Goal: Information Seeking & Learning: Find specific fact

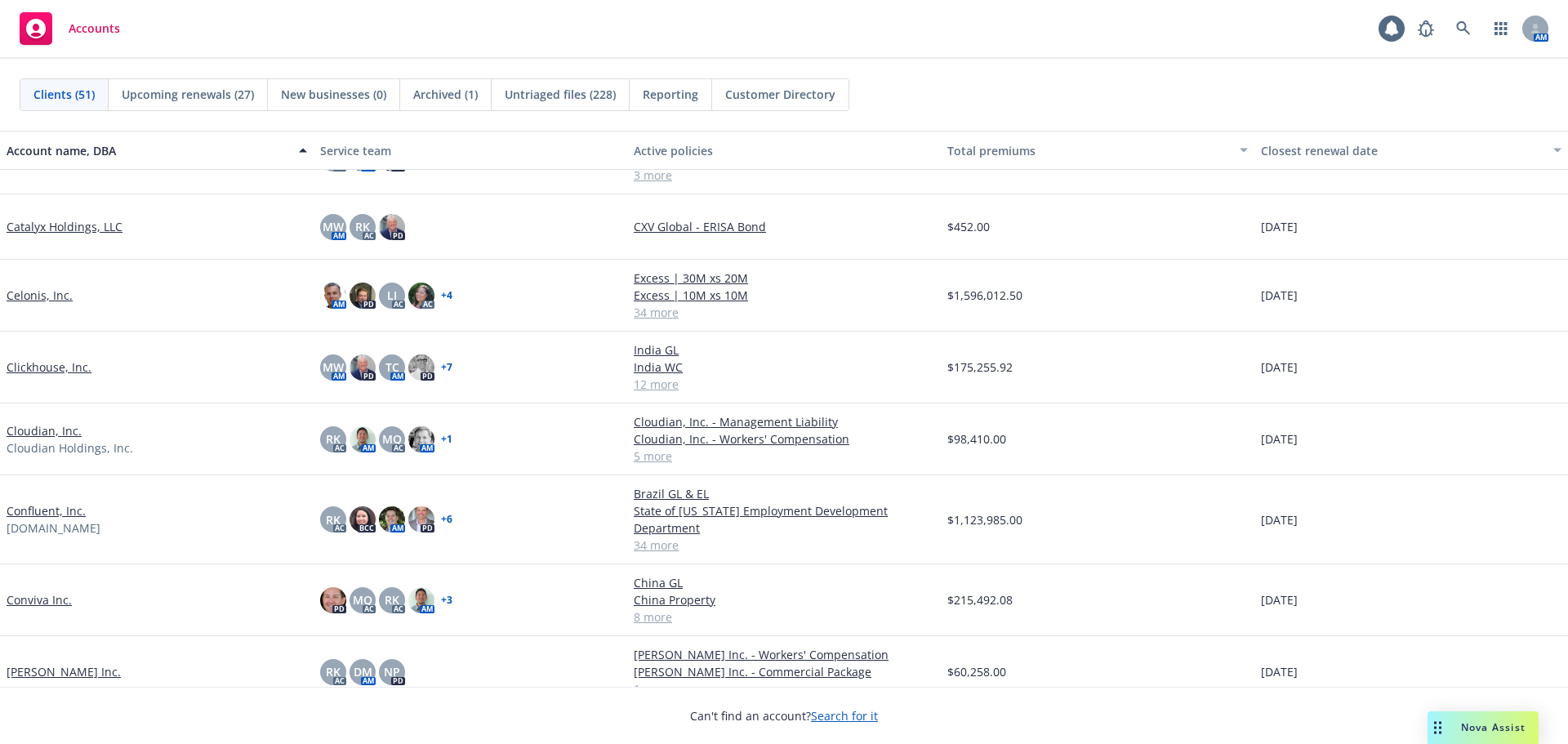
scroll to position [653, 0]
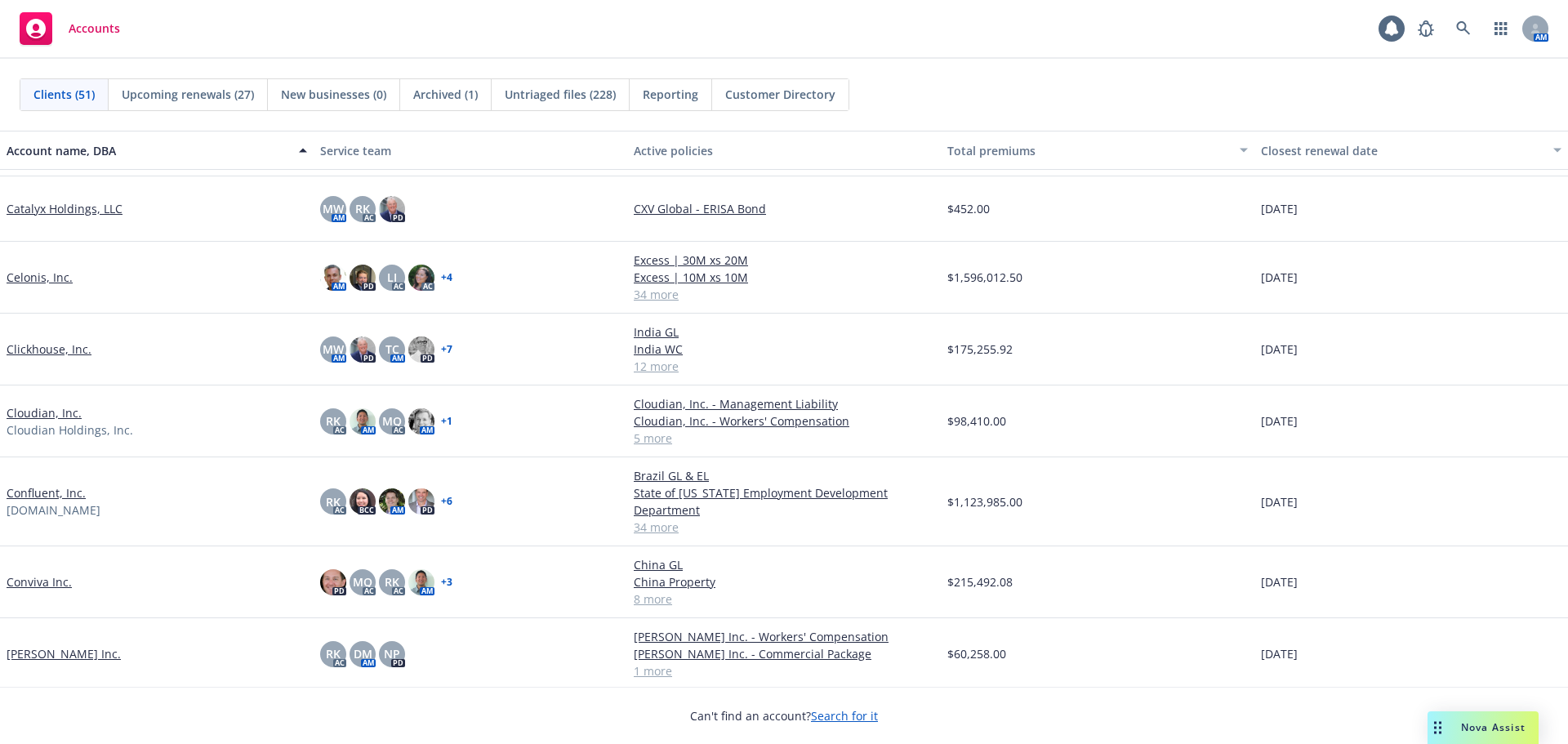
click at [56, 584] on link "Conviva Inc." at bounding box center [39, 581] width 65 height 17
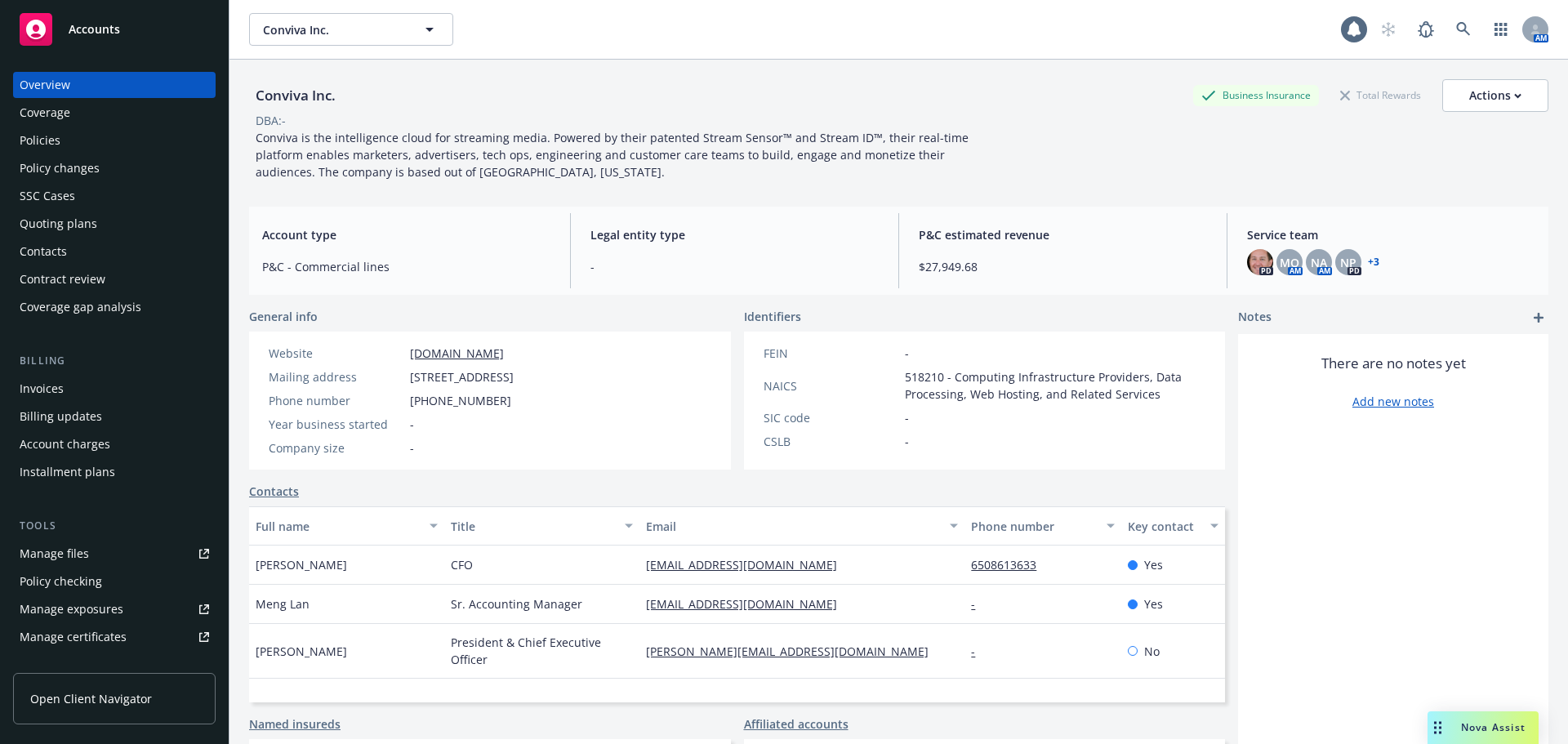
click at [111, 144] on div "Policies" at bounding box center [114, 141] width 190 height 26
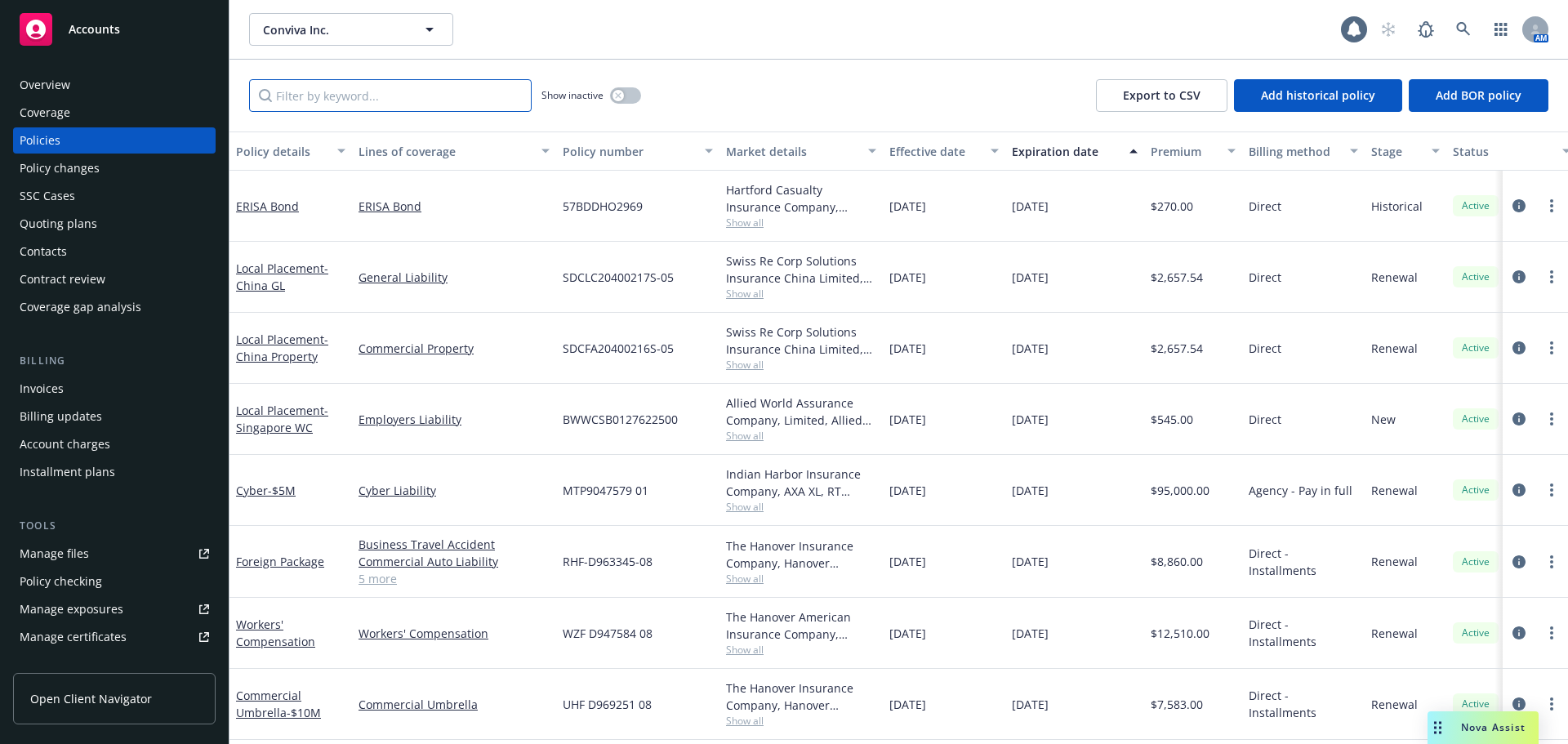
click at [372, 97] on input "Filter by keyword..." at bounding box center [391, 96] width 283 height 33
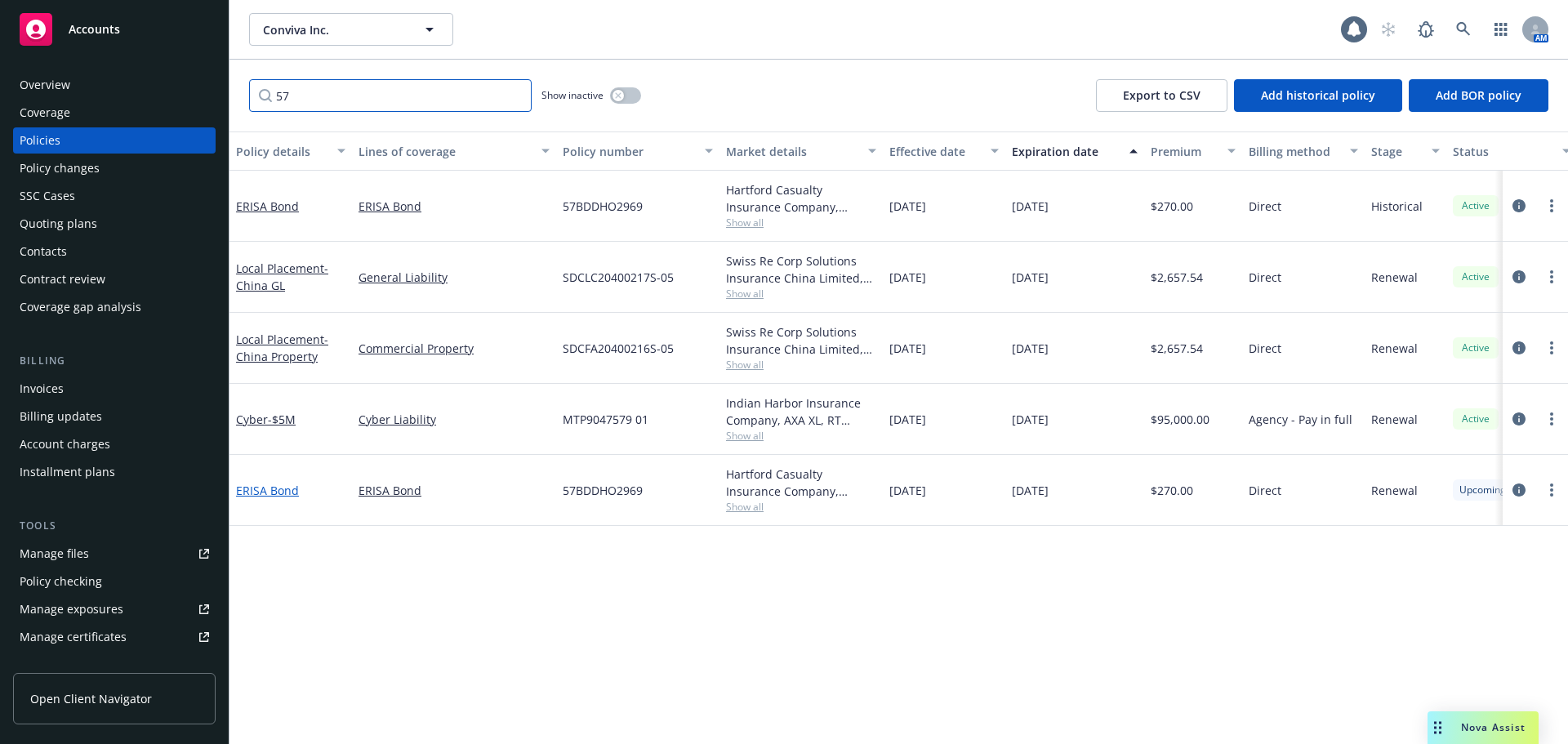
type input "57"
click at [285, 486] on link "ERISA Bond" at bounding box center [267, 490] width 63 height 16
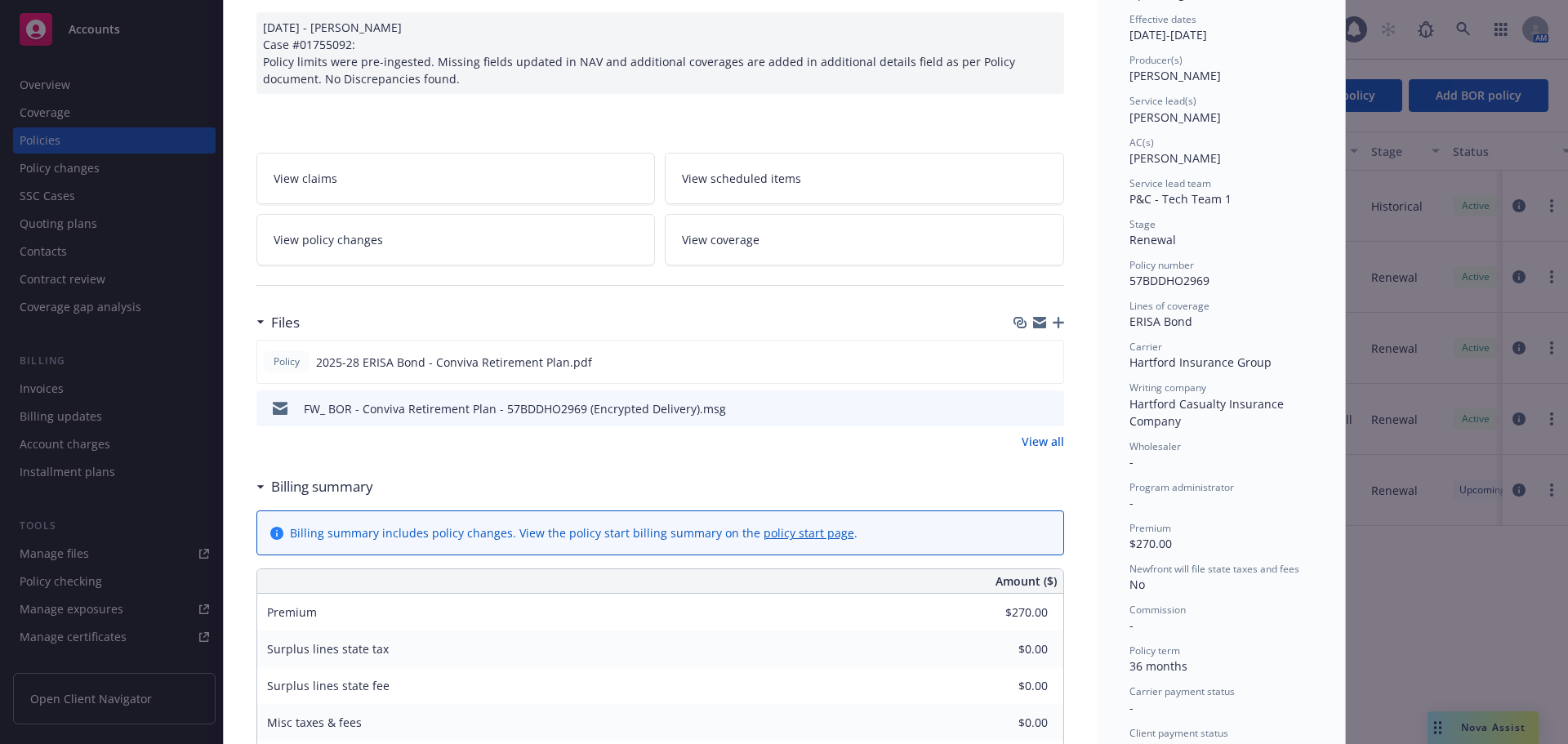
scroll to position [164, 0]
click at [1042, 401] on icon "preview file" at bounding box center [1049, 406] width 15 height 11
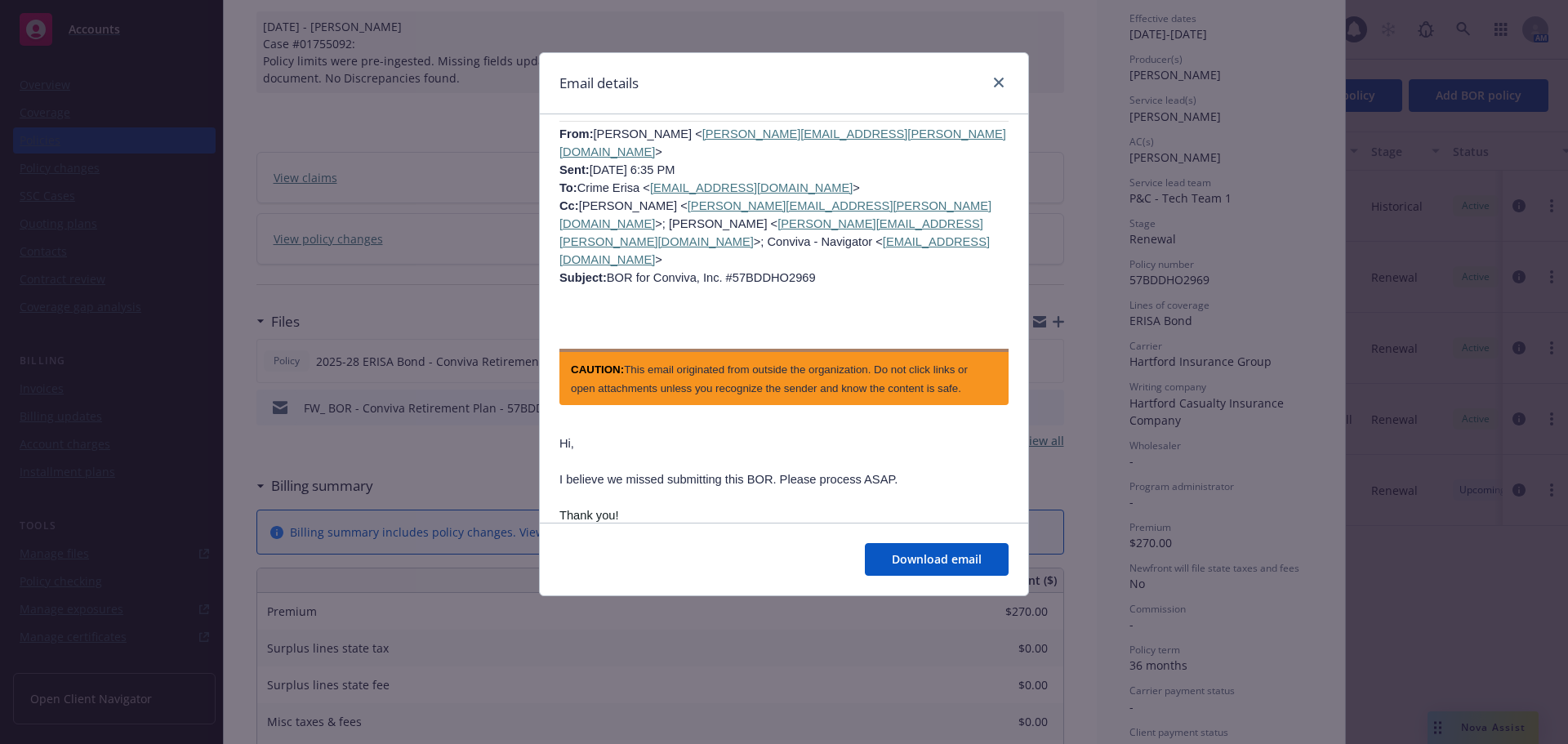
scroll to position [2998, 0]
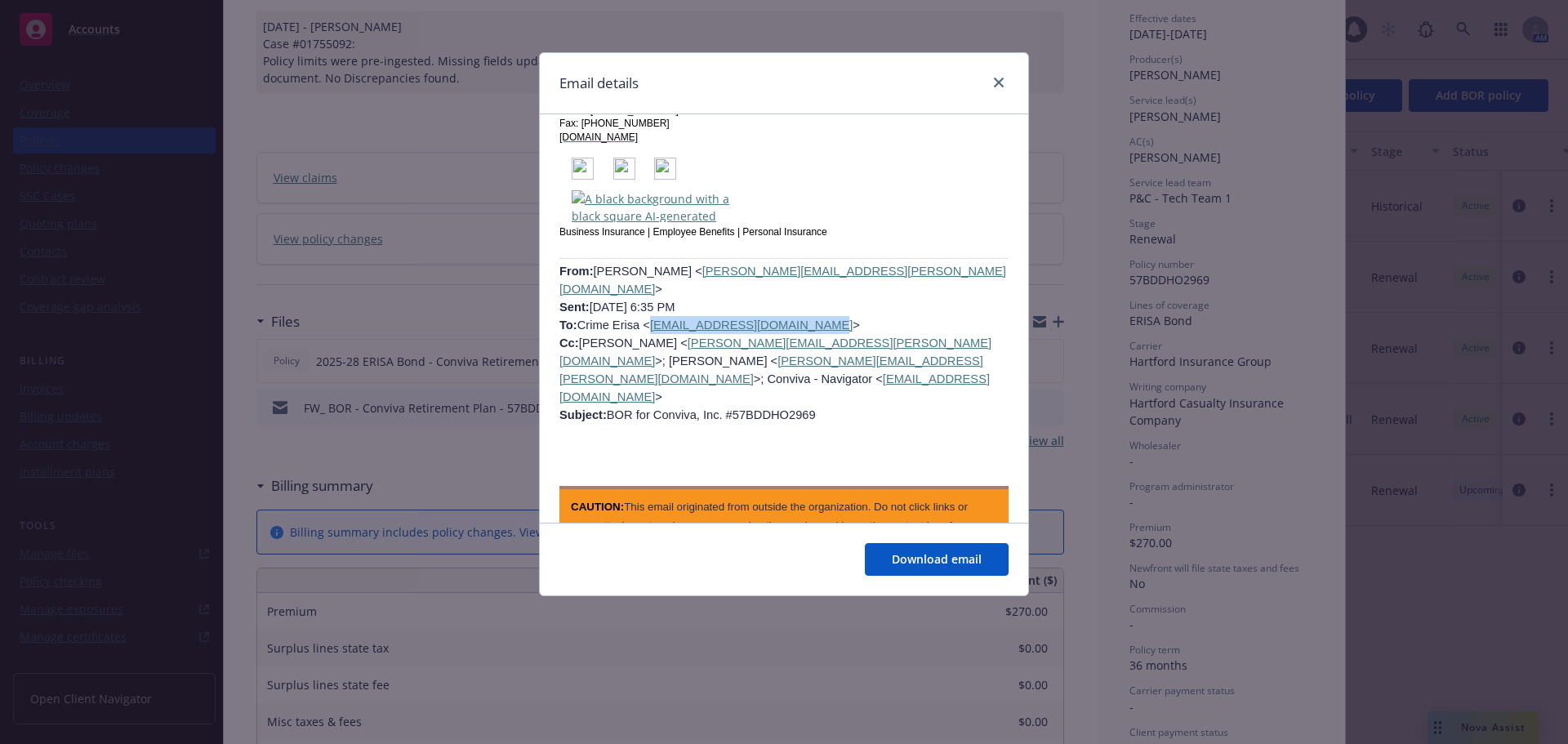
drag, startPoint x: 638, startPoint y: 286, endPoint x: 786, endPoint y: 286, distance: 148.0
click at [786, 286] on span "Rebecca Chao < rebecca.chao@newfront.com > Sent: Friday, August 8, 2025 6:35 PM…" at bounding box center [782, 343] width 446 height 157
copy link "crime-erisa@thehartford.com"
click at [994, 79] on icon "close" at bounding box center [999, 83] width 10 height 10
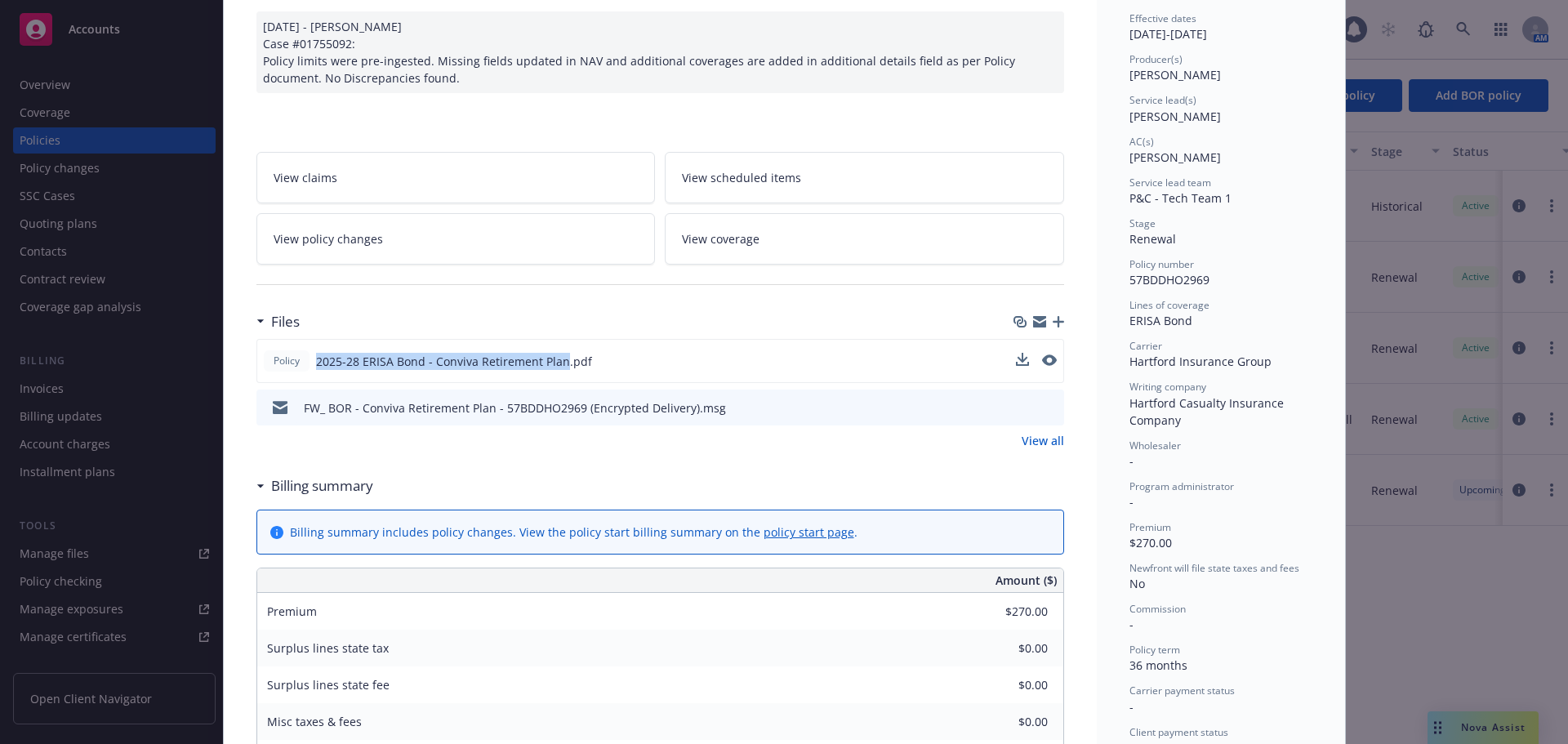
drag, startPoint x: 311, startPoint y: 363, endPoint x: 555, endPoint y: 370, distance: 244.1
click at [555, 370] on span "2025-28 ERISA Bond - Conviva Retirement Plan.pdf" at bounding box center [455, 361] width 276 height 17
copy span "2025-28 ERISA Bond - Conviva Retirement Plan"
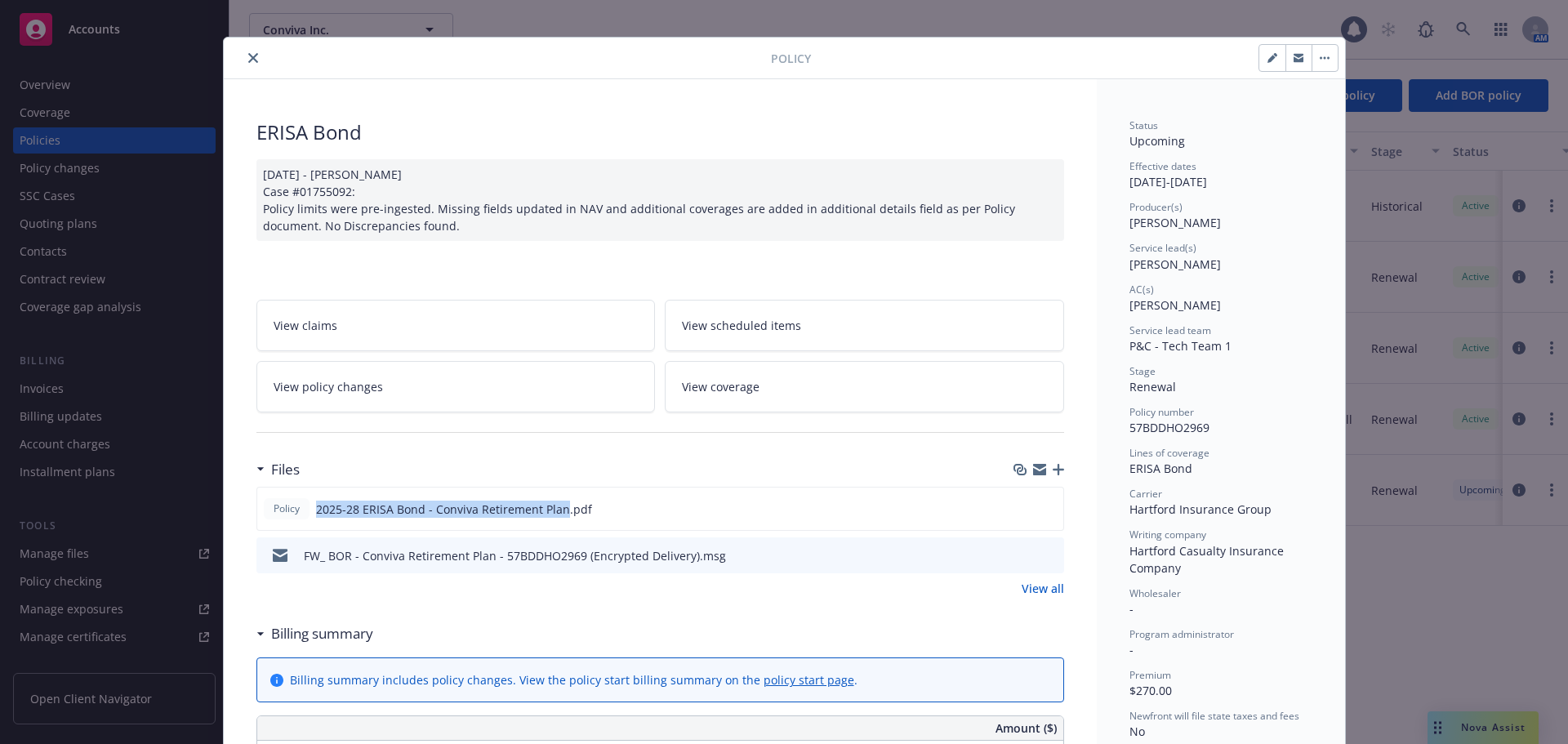
scroll to position [0, 0]
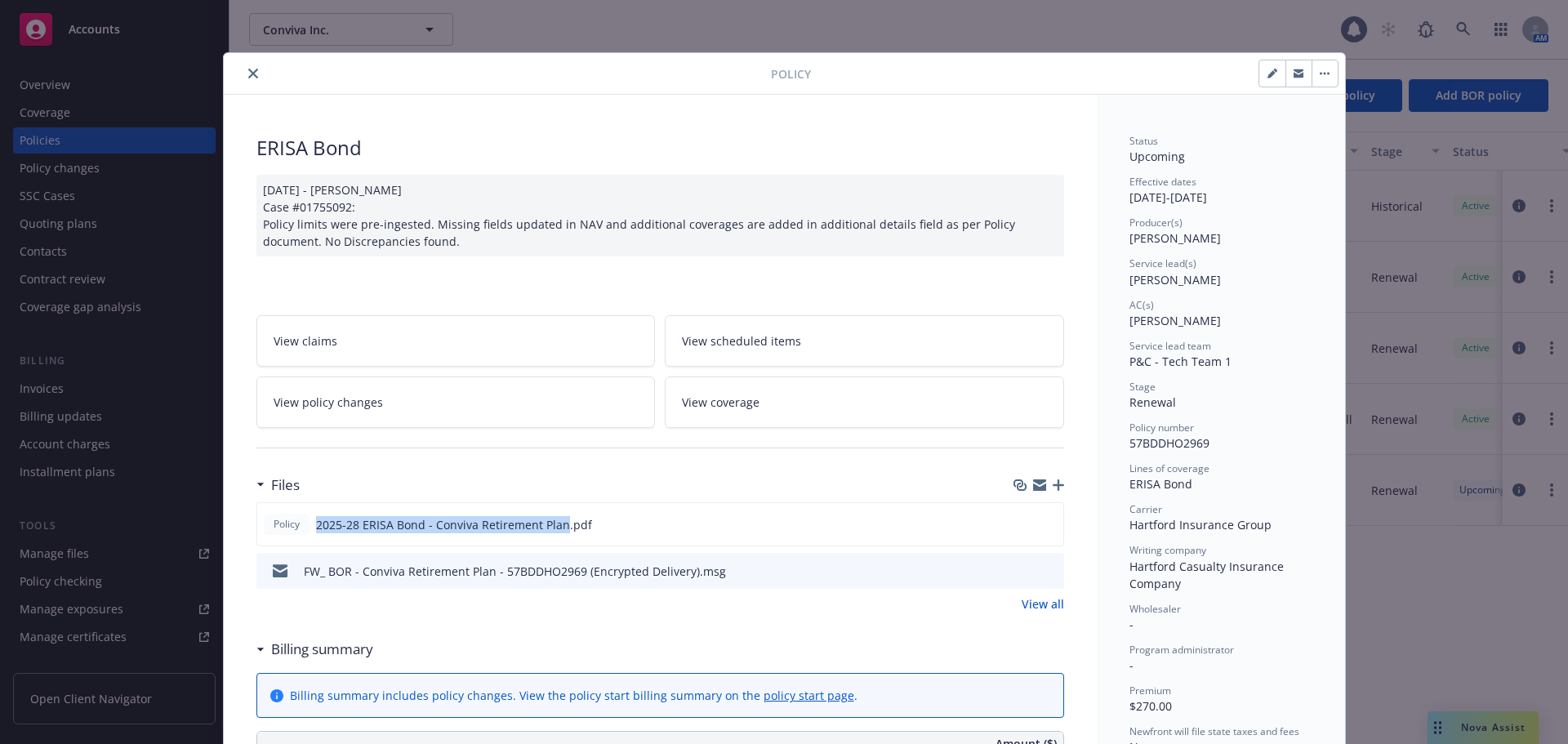
click at [250, 81] on button "close" at bounding box center [253, 74] width 20 height 20
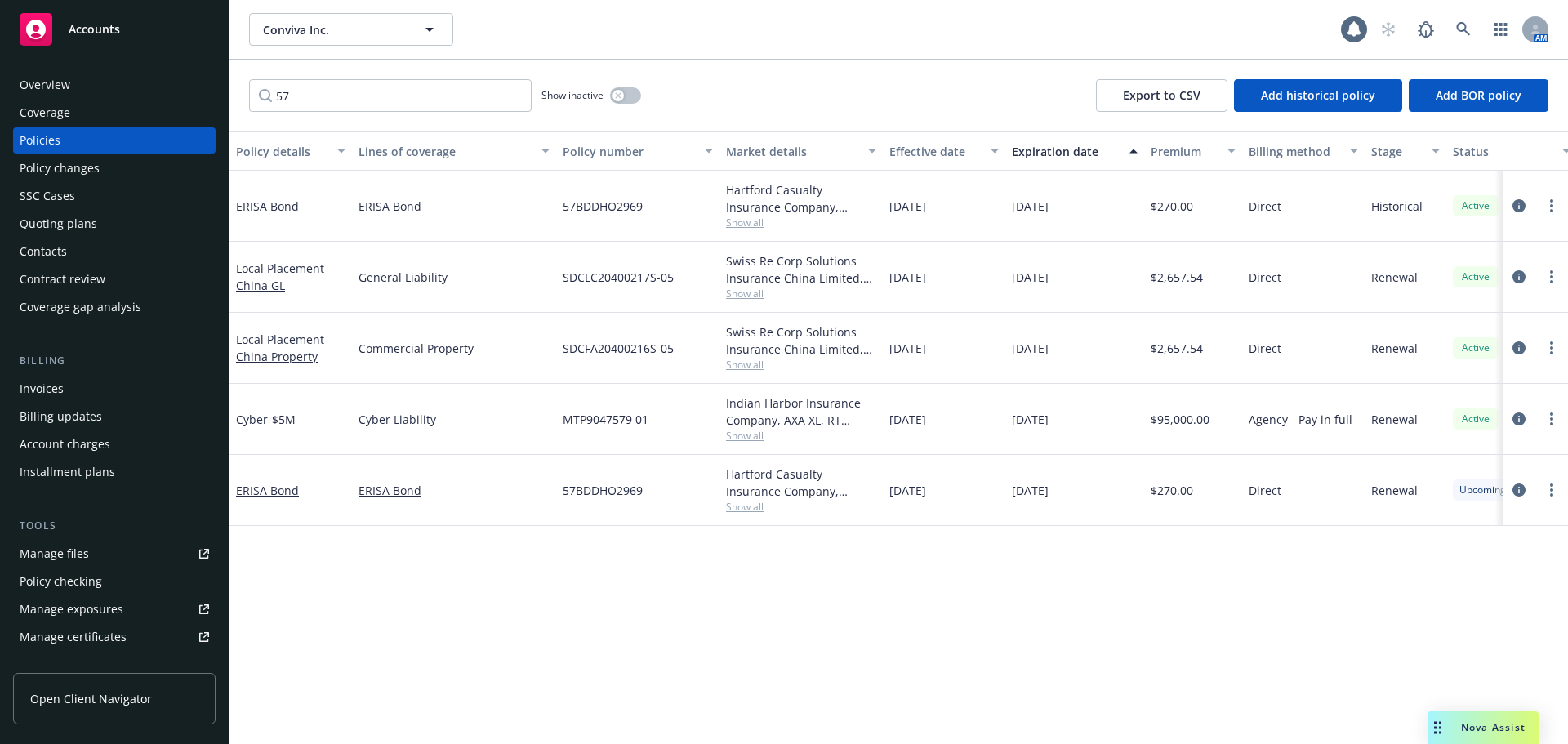
click at [190, 29] on div "Accounts" at bounding box center [114, 29] width 190 height 33
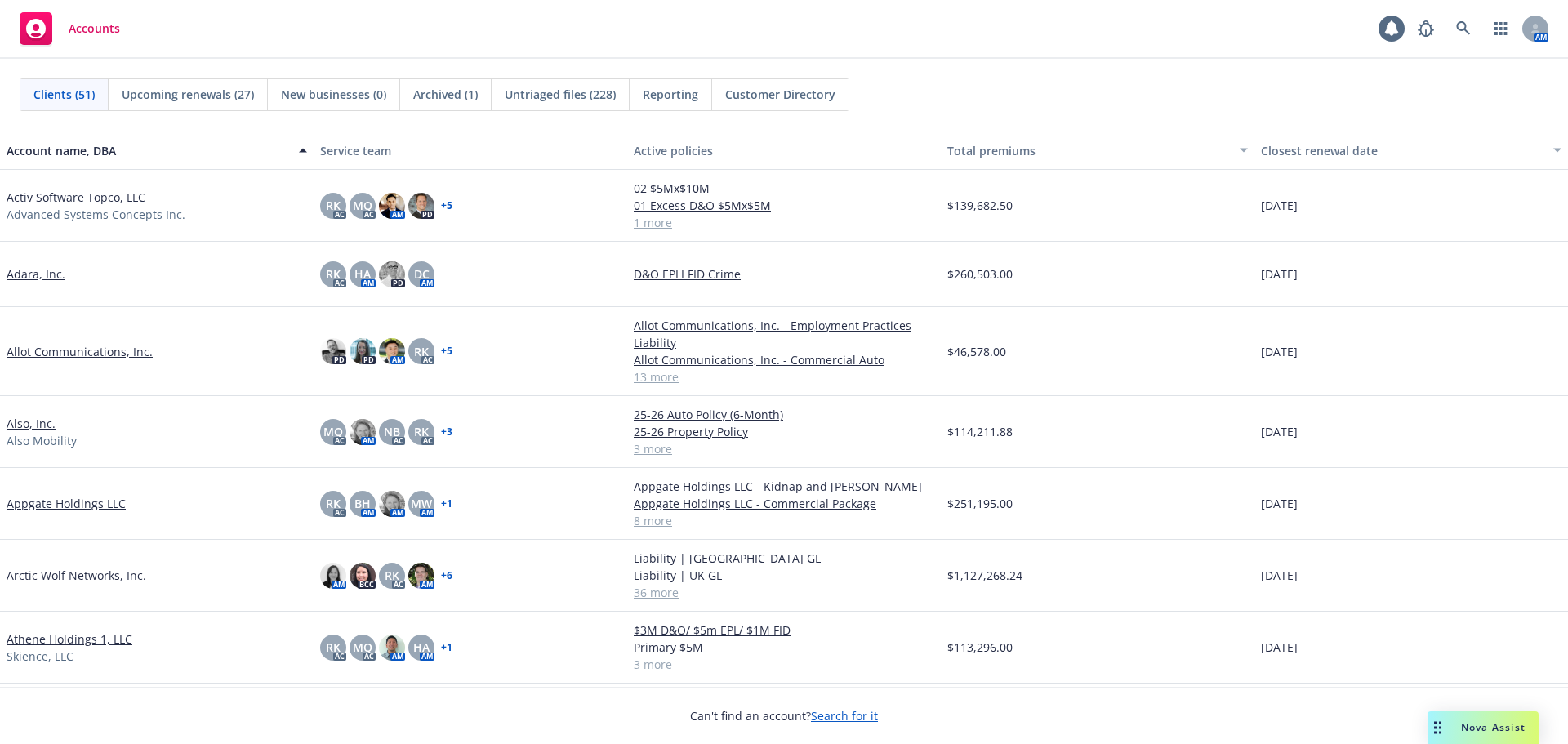
click at [110, 578] on link "Arctic Wolf Networks, Inc." at bounding box center [76, 575] width 140 height 17
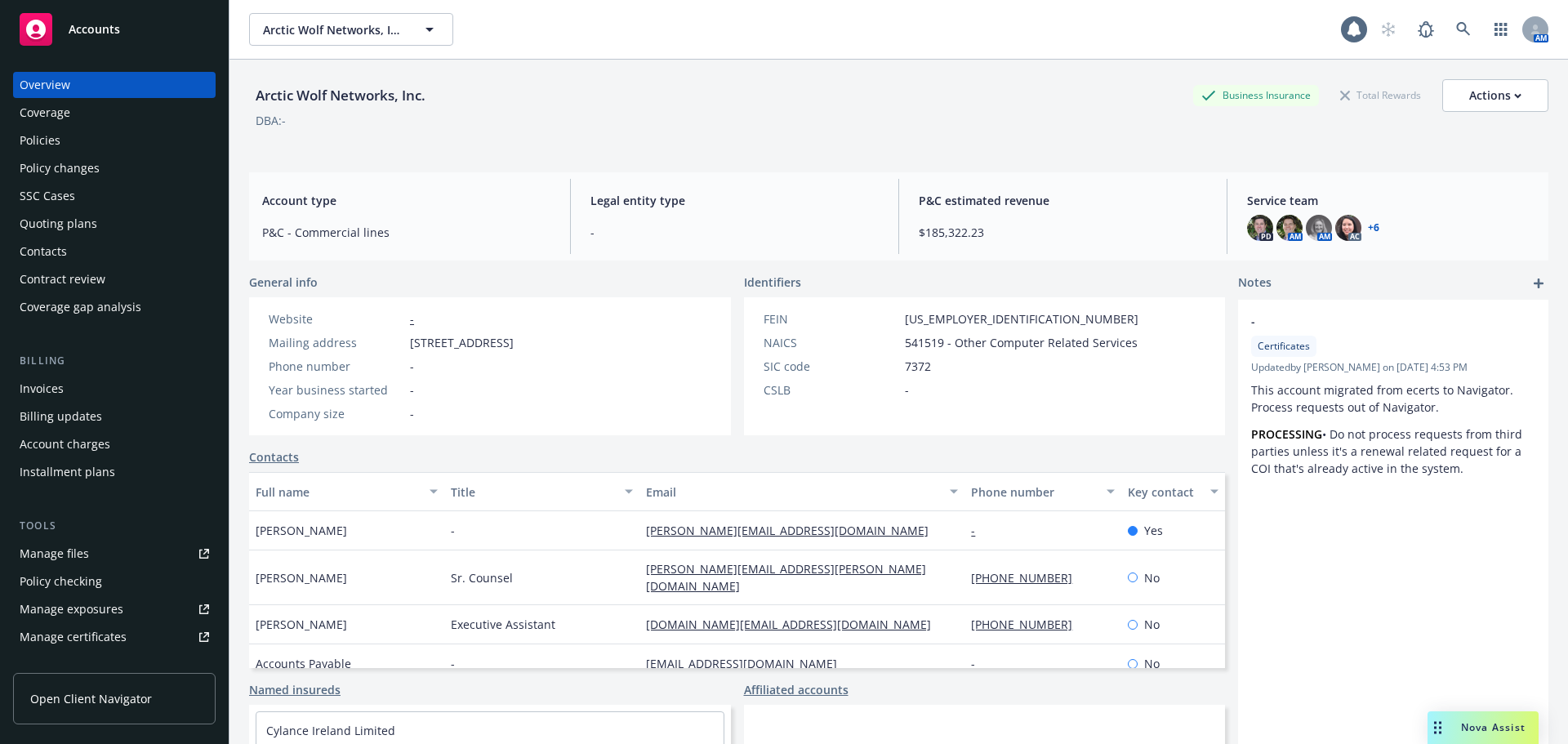
click at [142, 217] on div "Quoting plans" at bounding box center [114, 224] width 190 height 26
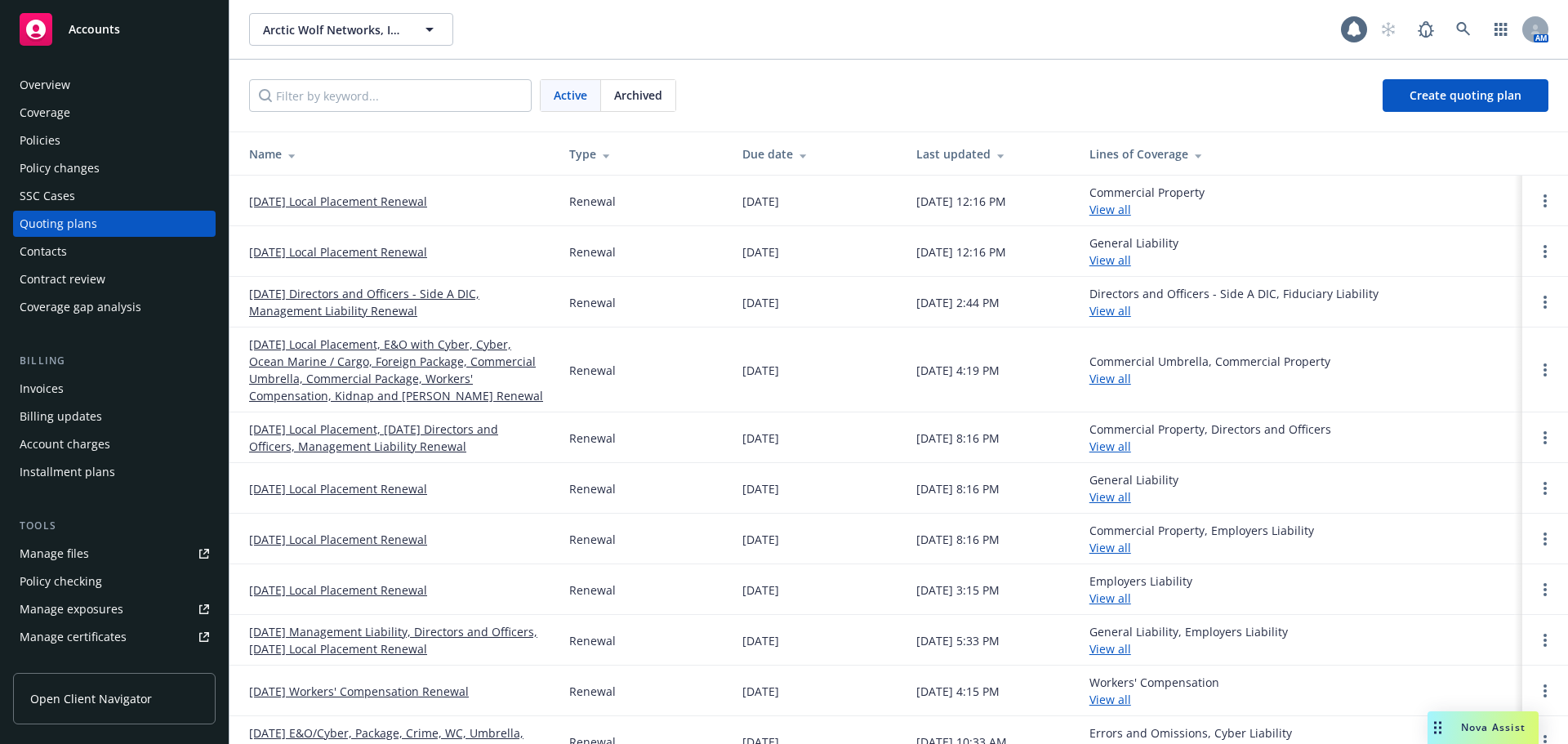
click at [111, 146] on div "Policies" at bounding box center [114, 141] width 190 height 26
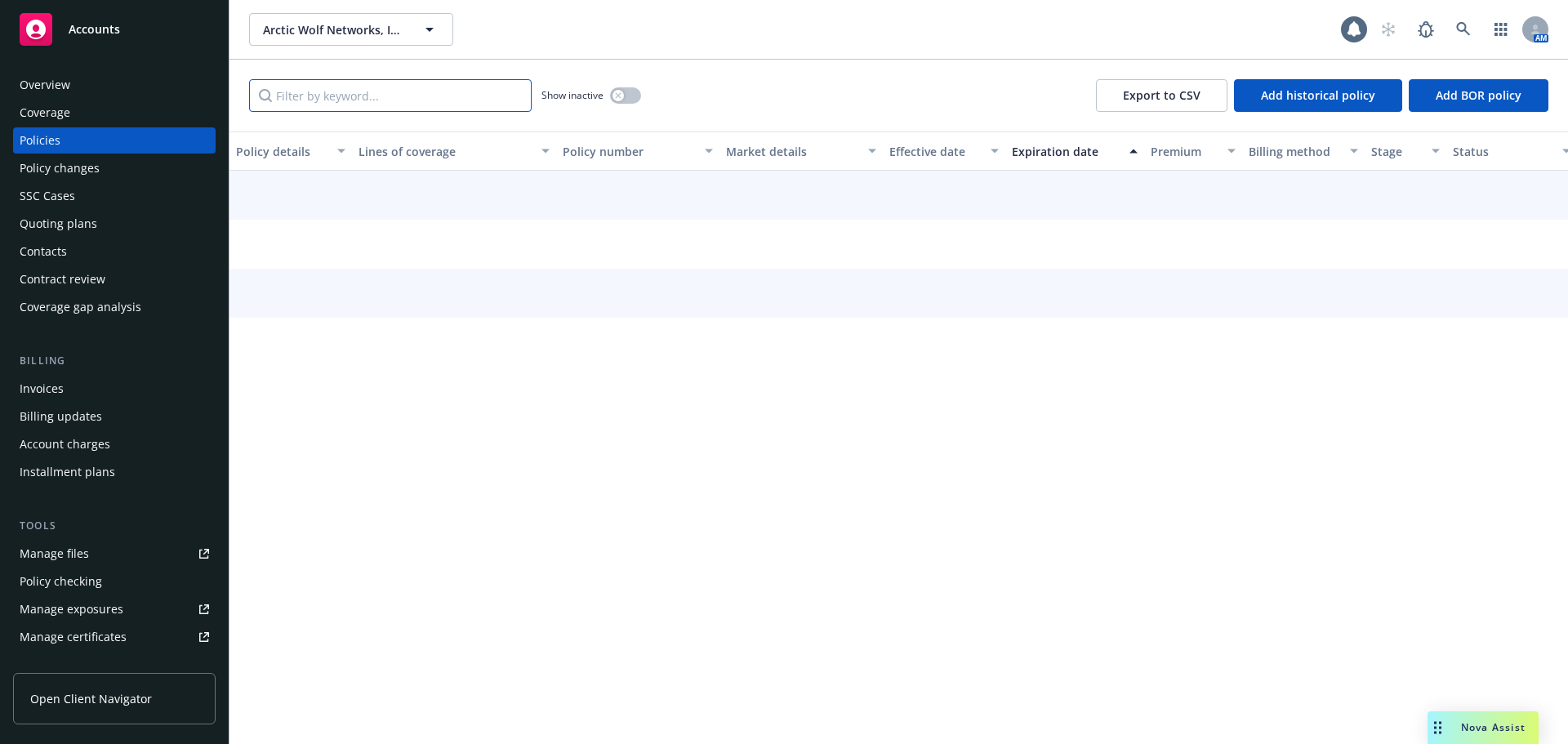
drag, startPoint x: 111, startPoint y: 146, endPoint x: 359, endPoint y: 96, distance: 253.0
click at [359, 96] on input "Filter by keyword..." at bounding box center [391, 96] width 283 height 33
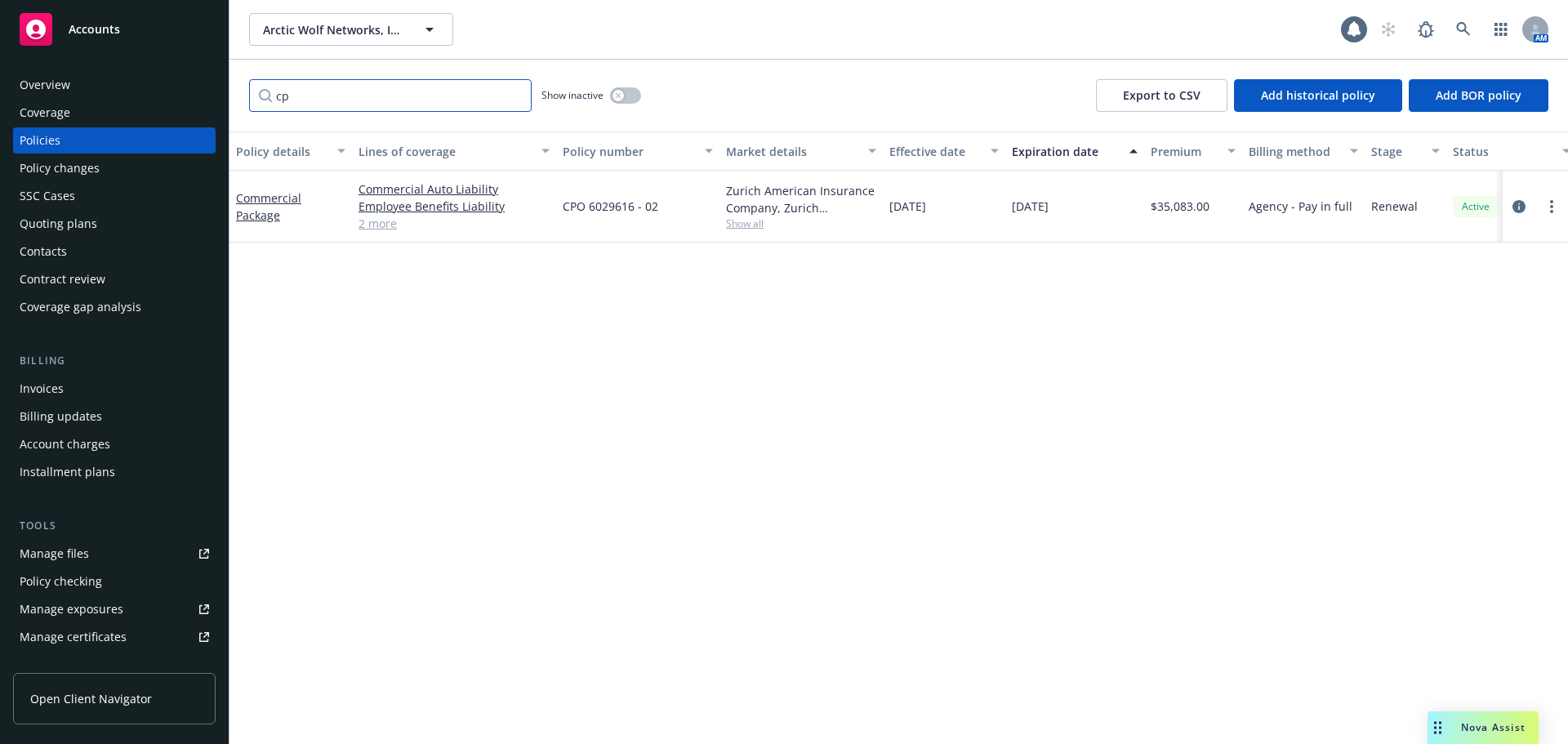
type input "c"
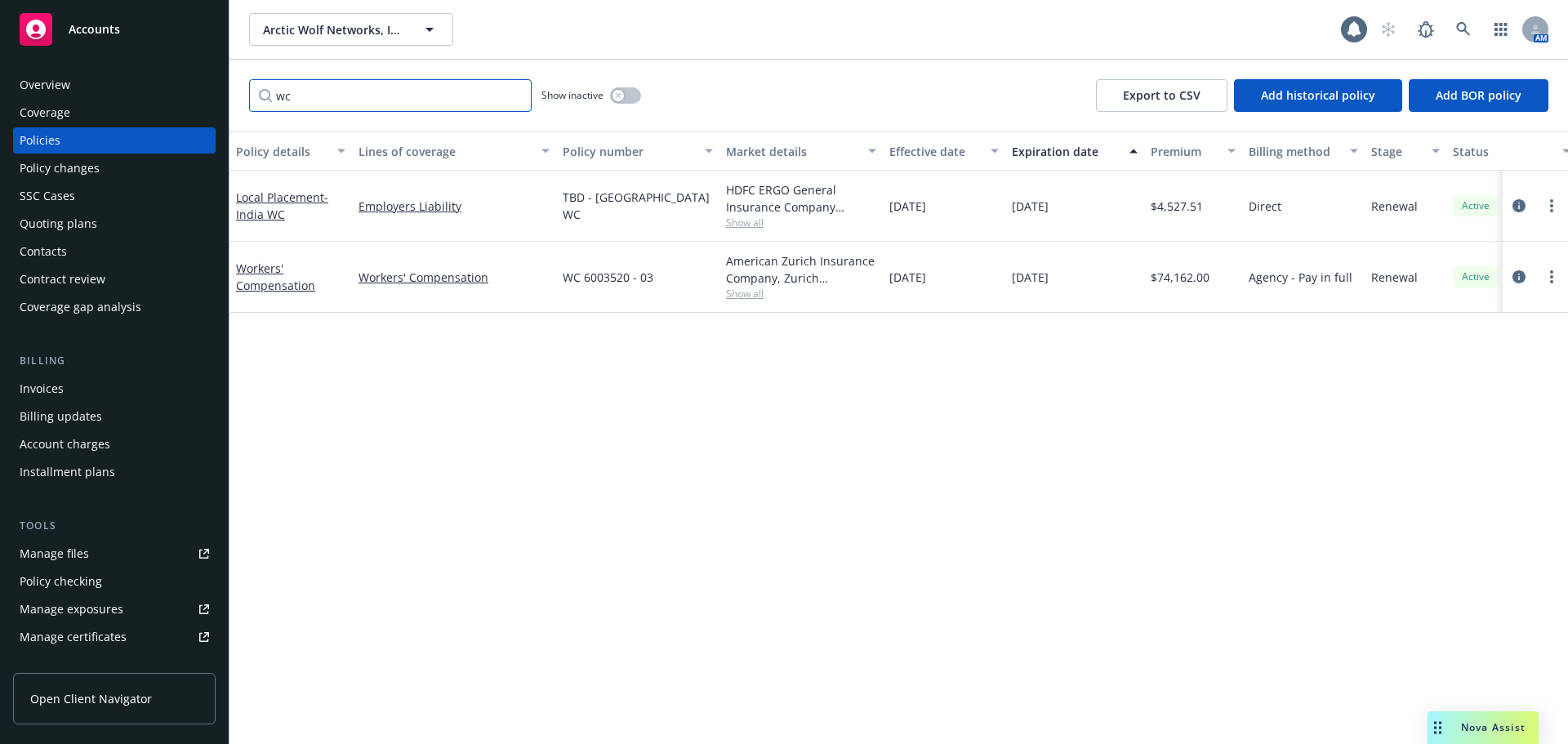
type input "wc"
click at [98, 172] on div "Policy changes" at bounding box center [114, 168] width 190 height 26
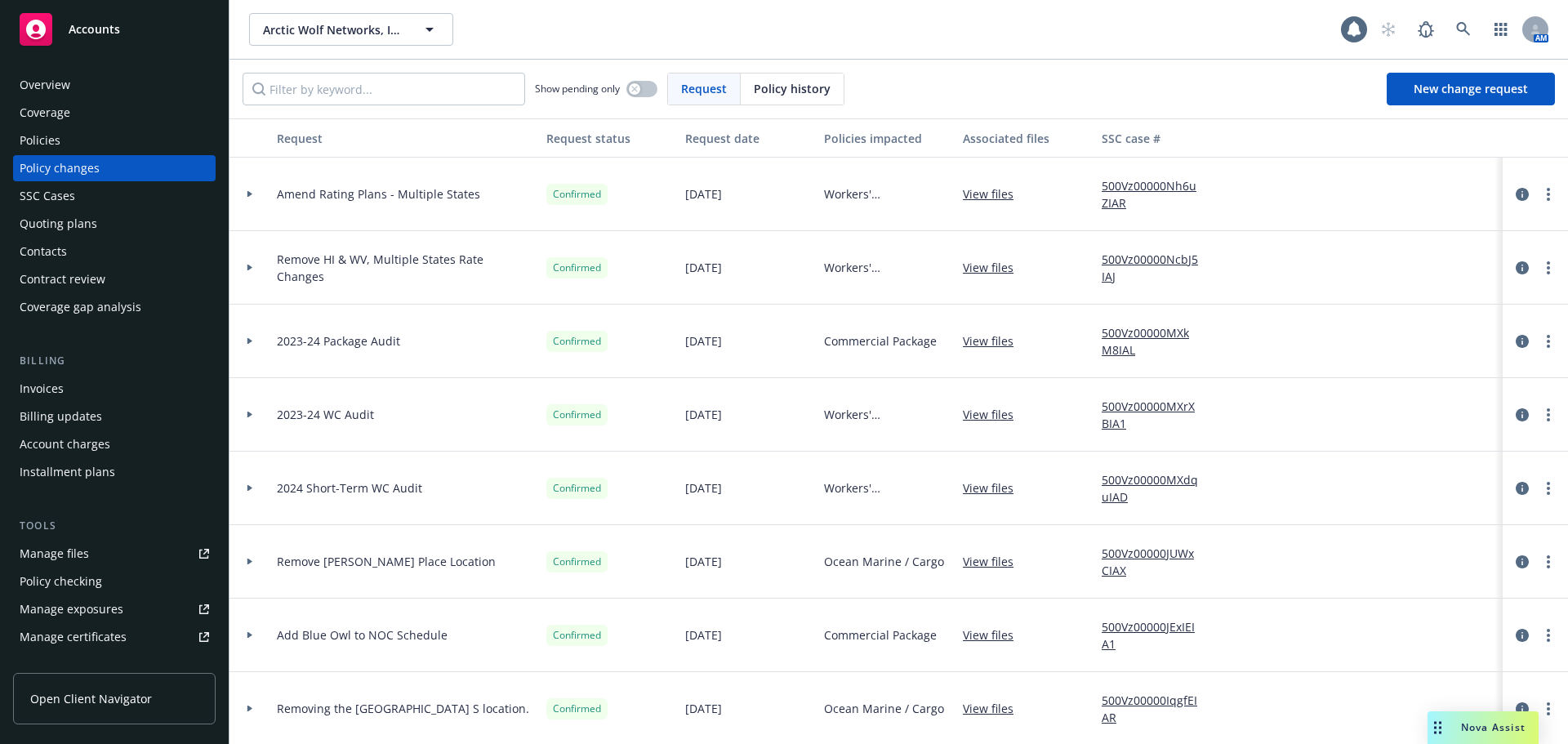
click at [118, 233] on div "Quoting plans" at bounding box center [114, 224] width 190 height 26
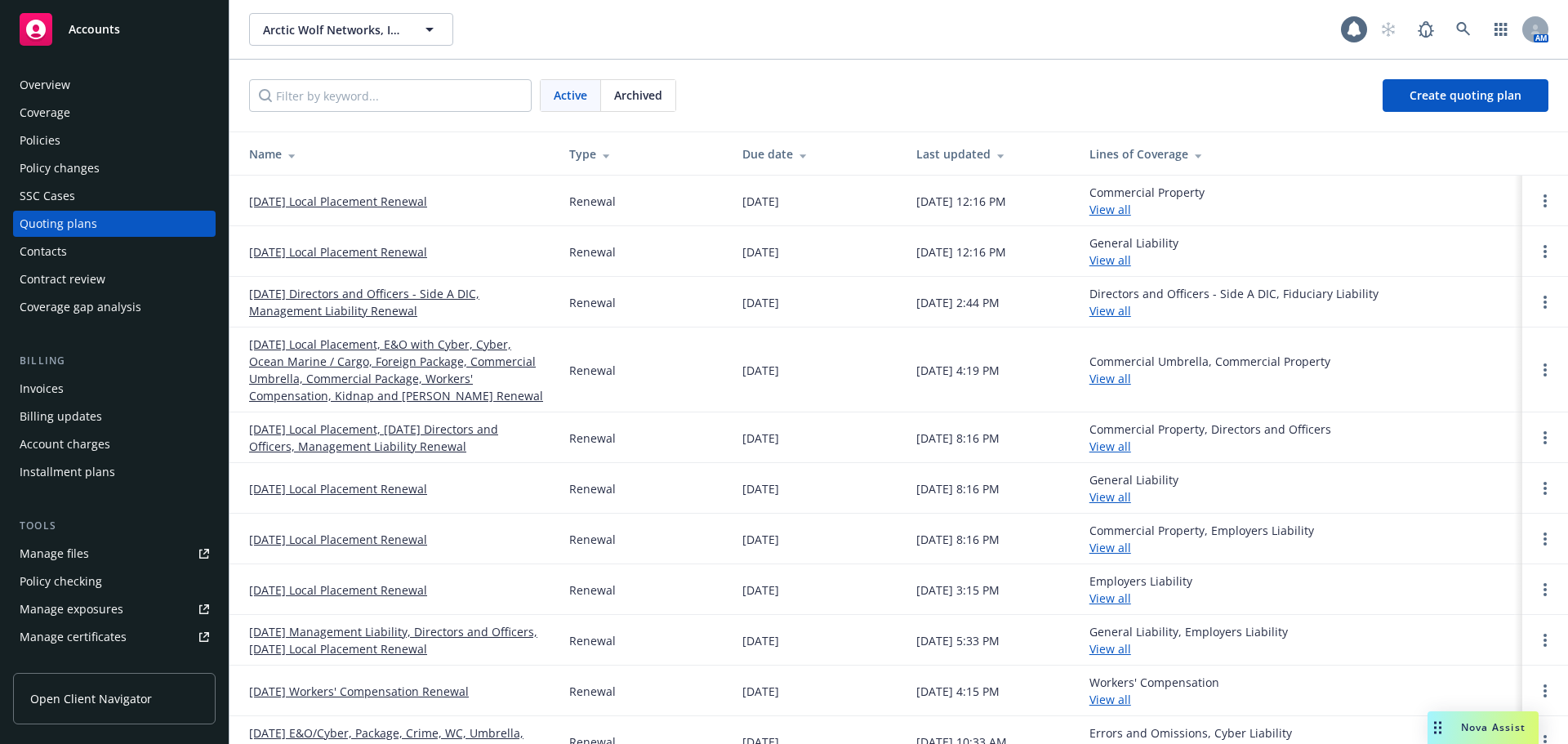
click at [394, 379] on link "09/01/25 Local Placement, E&O with Cyber, Cyber, Ocean Marine / Cargo, Foreign …" at bounding box center [396, 370] width 294 height 69
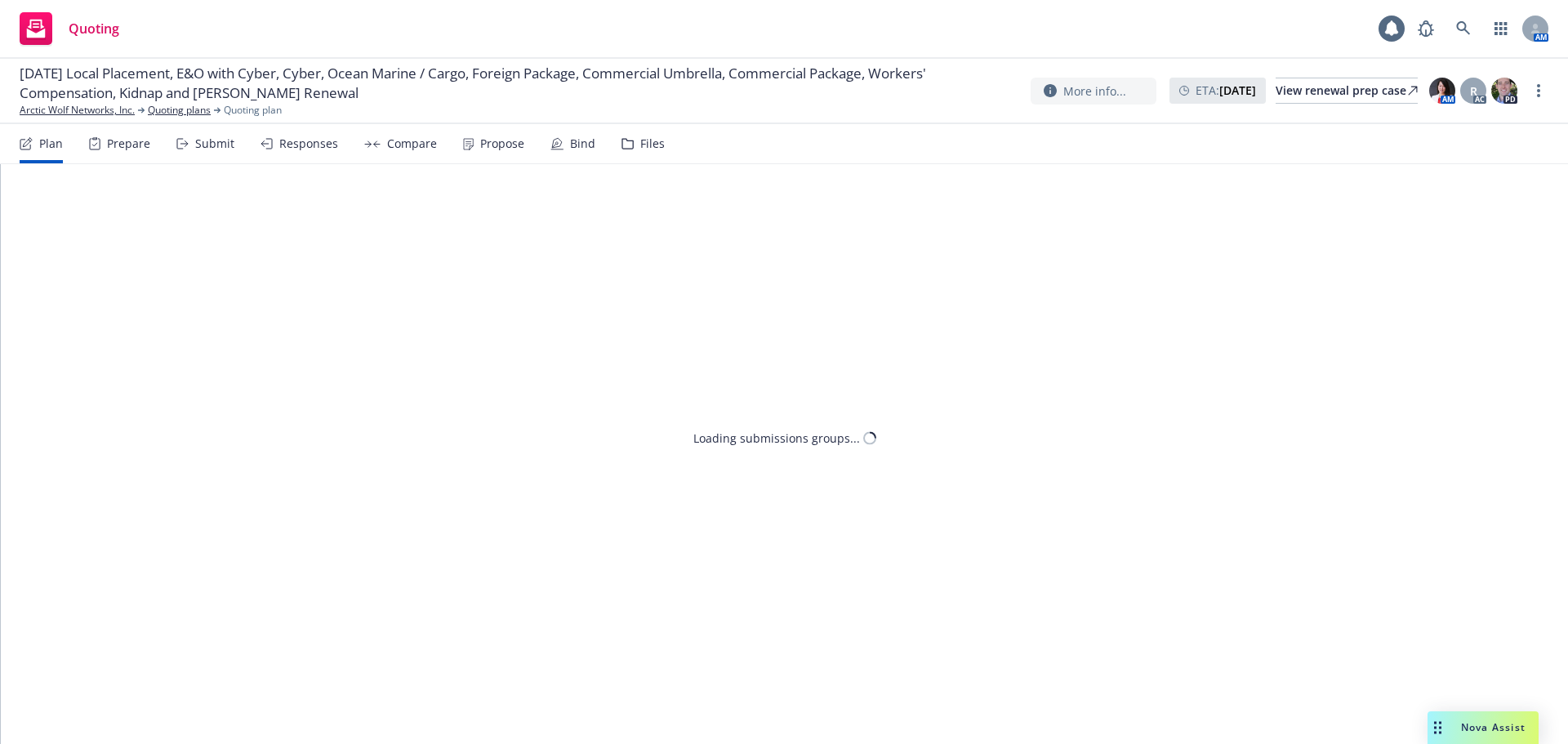
click at [235, 146] on div "Plan Prepare Submit Responses Compare Propose Bind Files" at bounding box center [342, 144] width 645 height 39
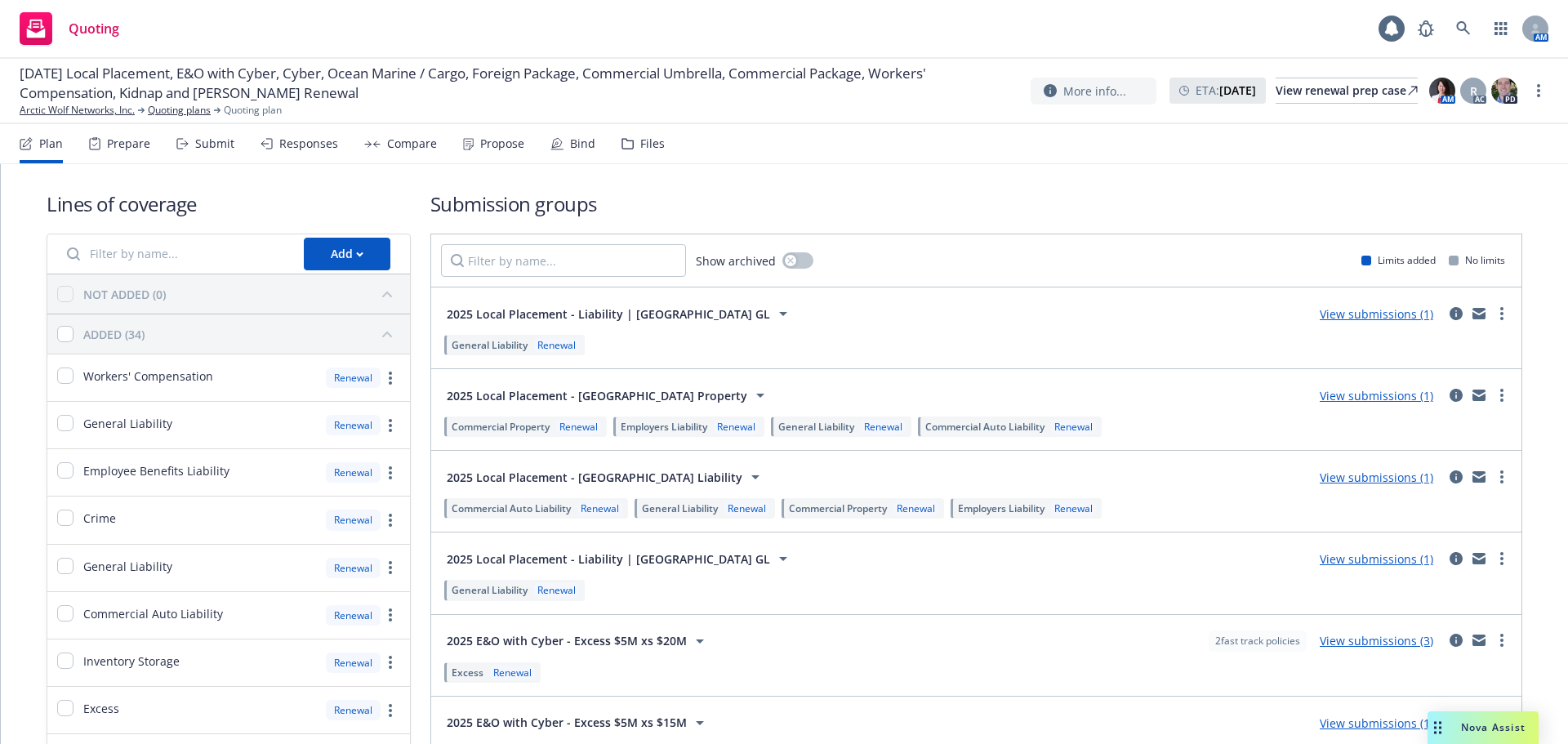
click at [225, 144] on div "Submit" at bounding box center [215, 144] width 39 height 13
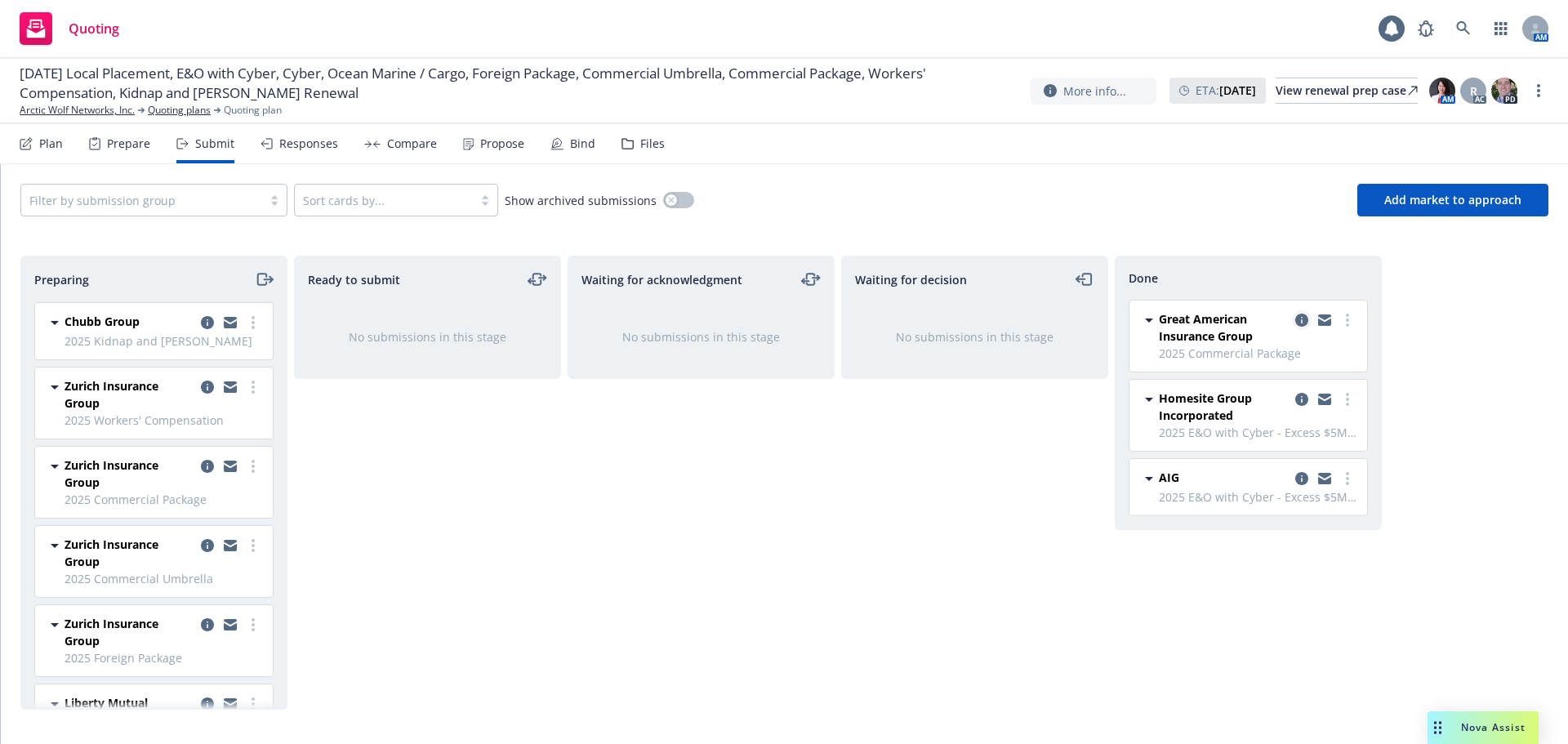
click at [1302, 315] on icon "copy logging email" at bounding box center [1301, 320] width 13 height 13
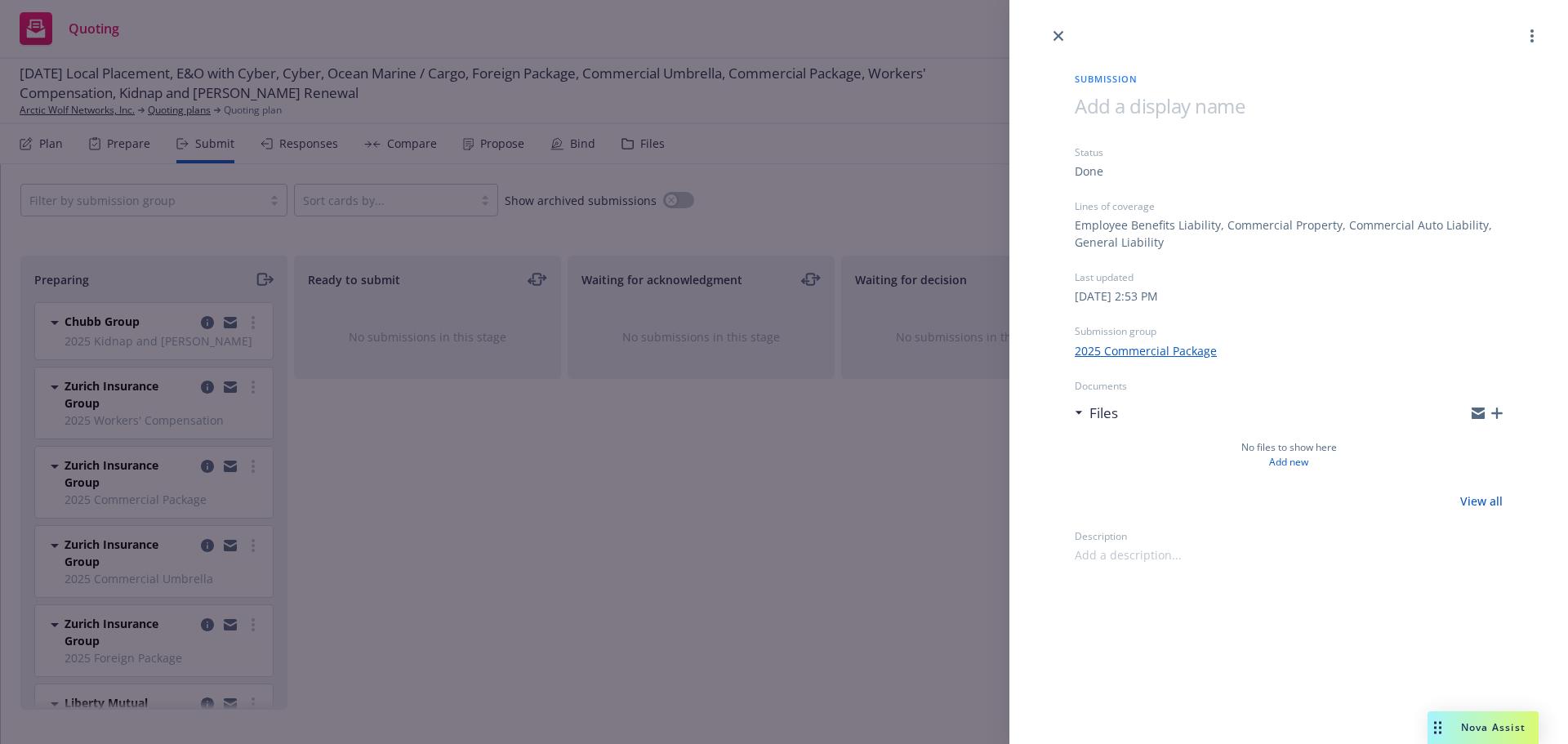
click at [709, 518] on div "Submission Status Done Lines of coverage Employee Benefits Liability, Commercia…" at bounding box center [784, 372] width 1568 height 744
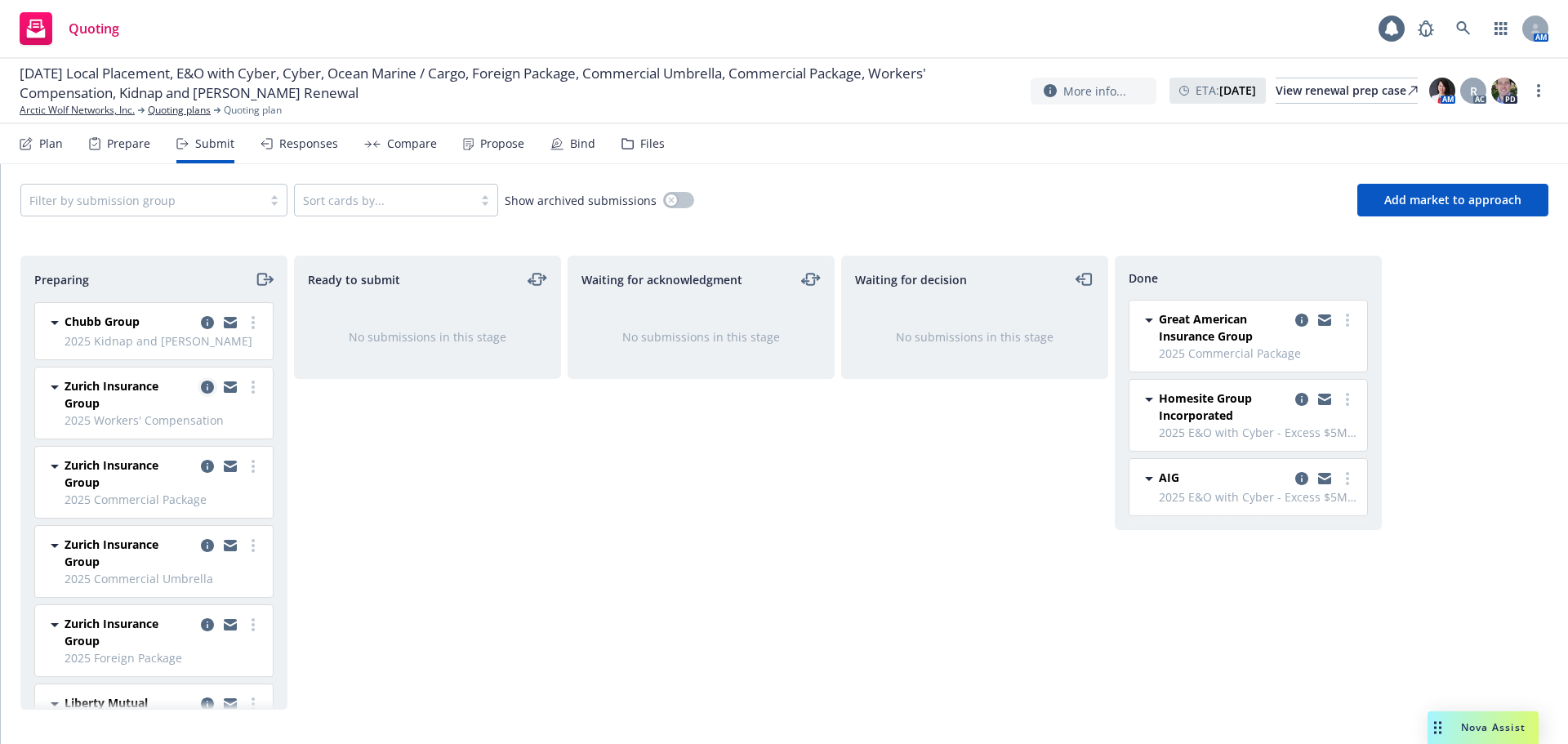
click at [201, 391] on icon "copy logging email" at bounding box center [208, 388] width 13 height 13
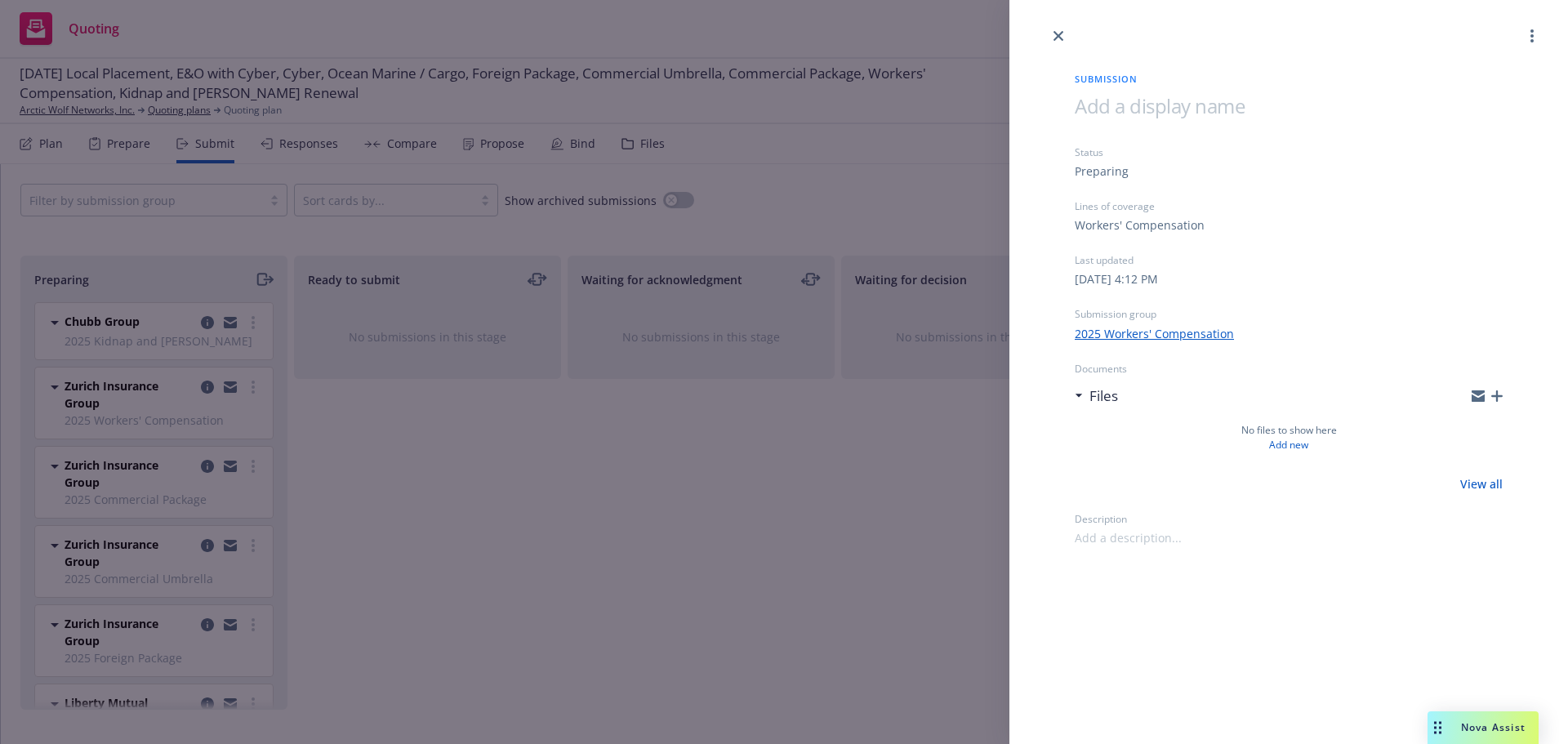
click at [621, 473] on div "Submission Status Preparing Lines of coverage Workers' Compensation Last update…" at bounding box center [784, 372] width 1568 height 744
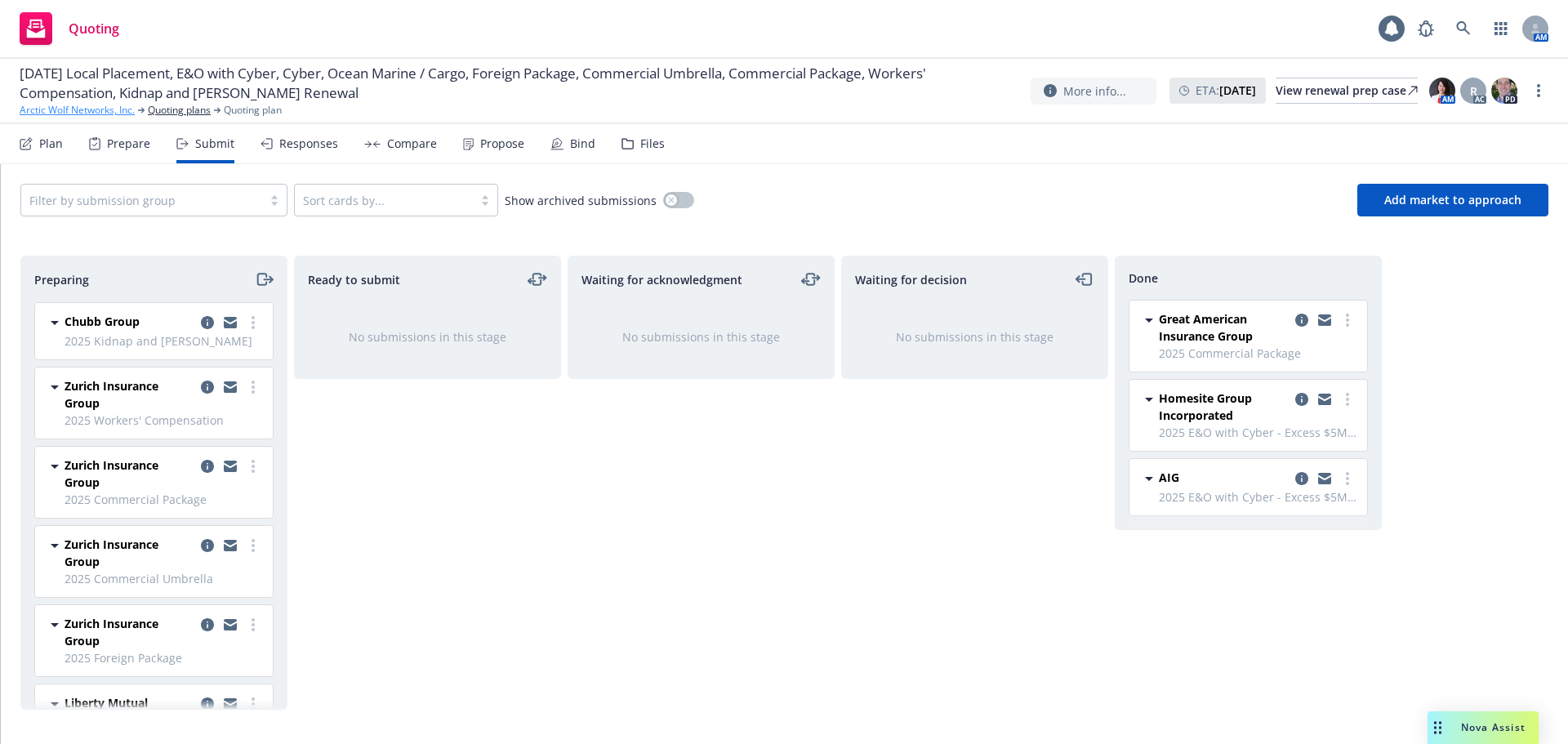
click at [69, 110] on link "Arctic Wolf Networks, Inc." at bounding box center [77, 110] width 115 height 15
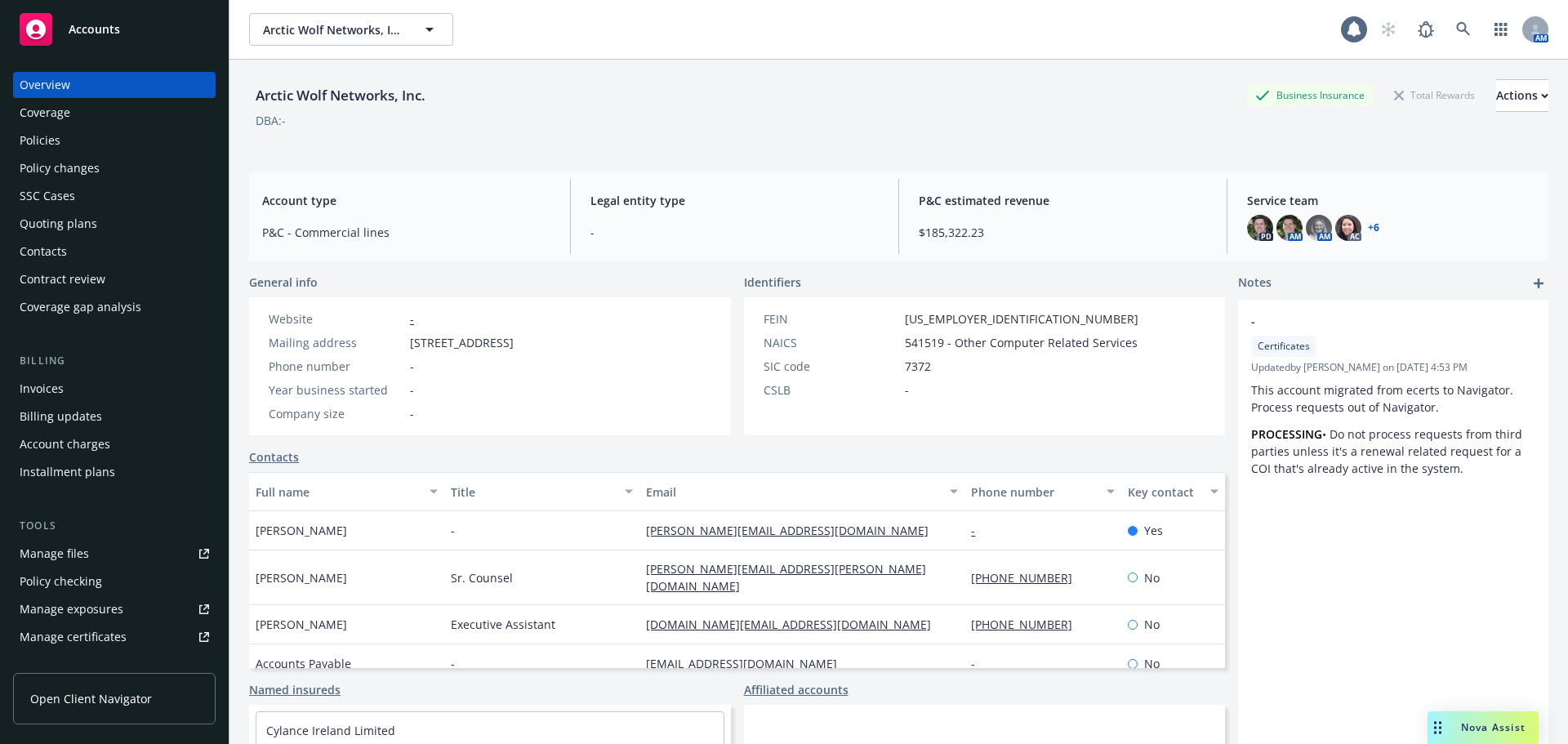
click at [105, 42] on div "Accounts" at bounding box center [114, 29] width 190 height 33
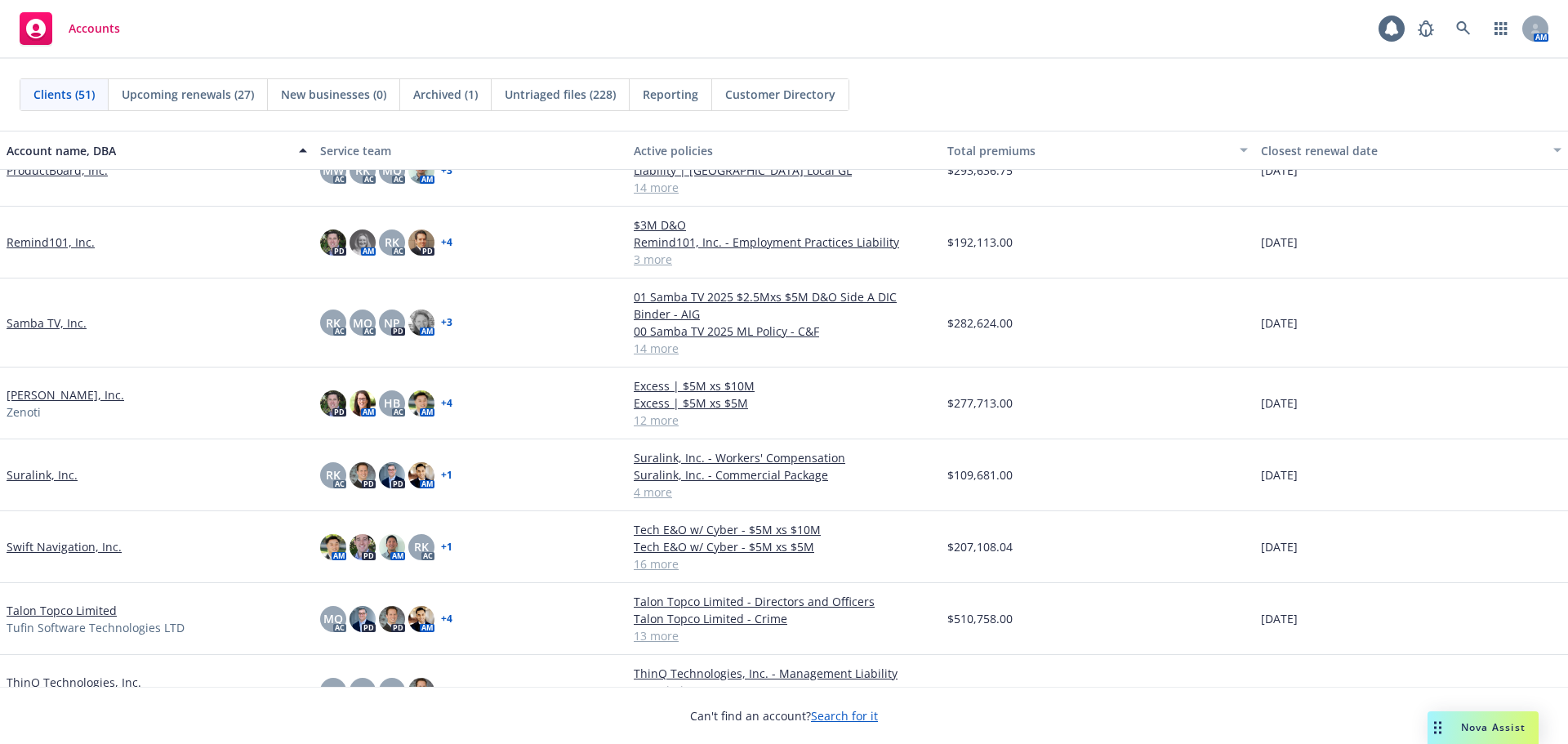
scroll to position [2221, 0]
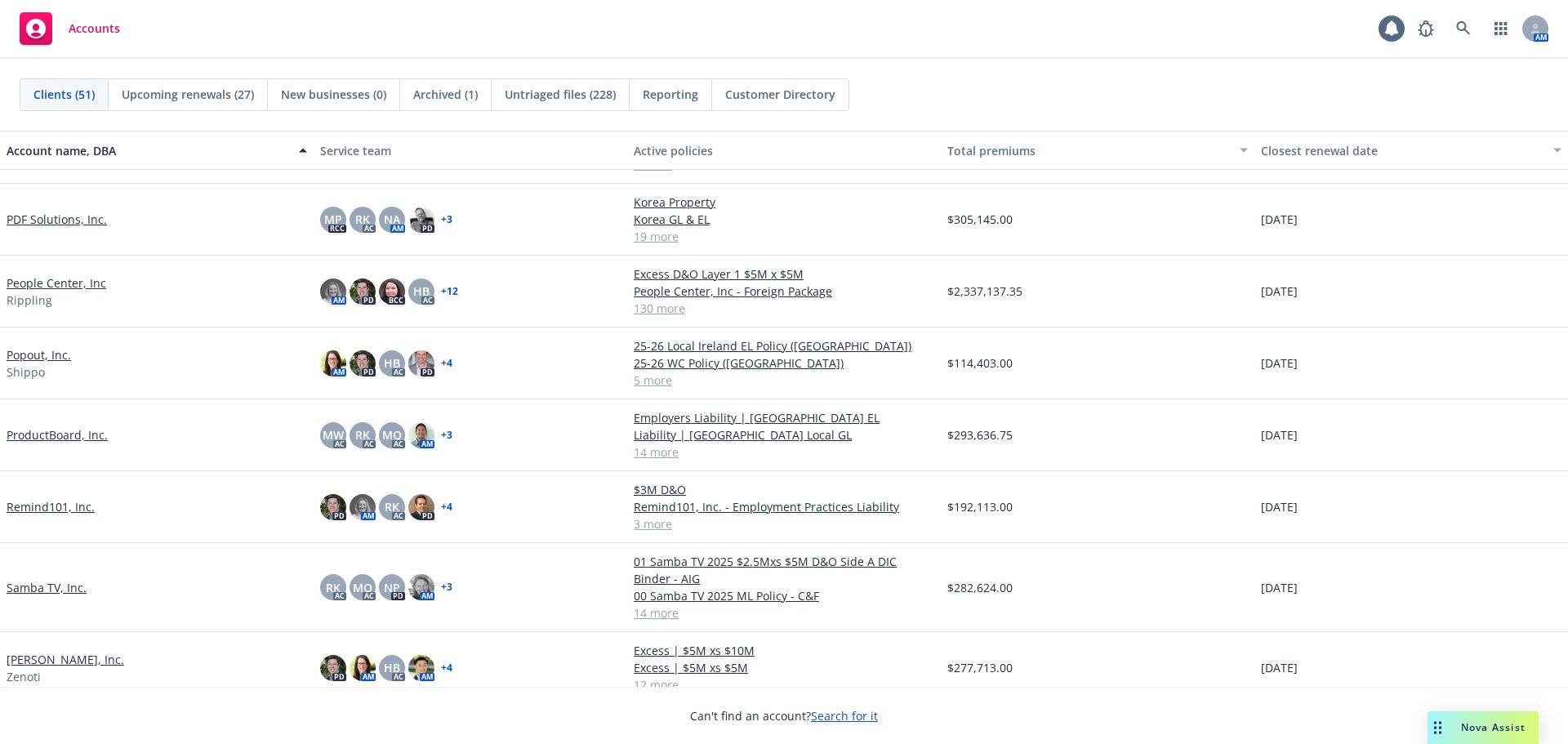
click at [95, 282] on link "People Center, Inc" at bounding box center [56, 283] width 100 height 17
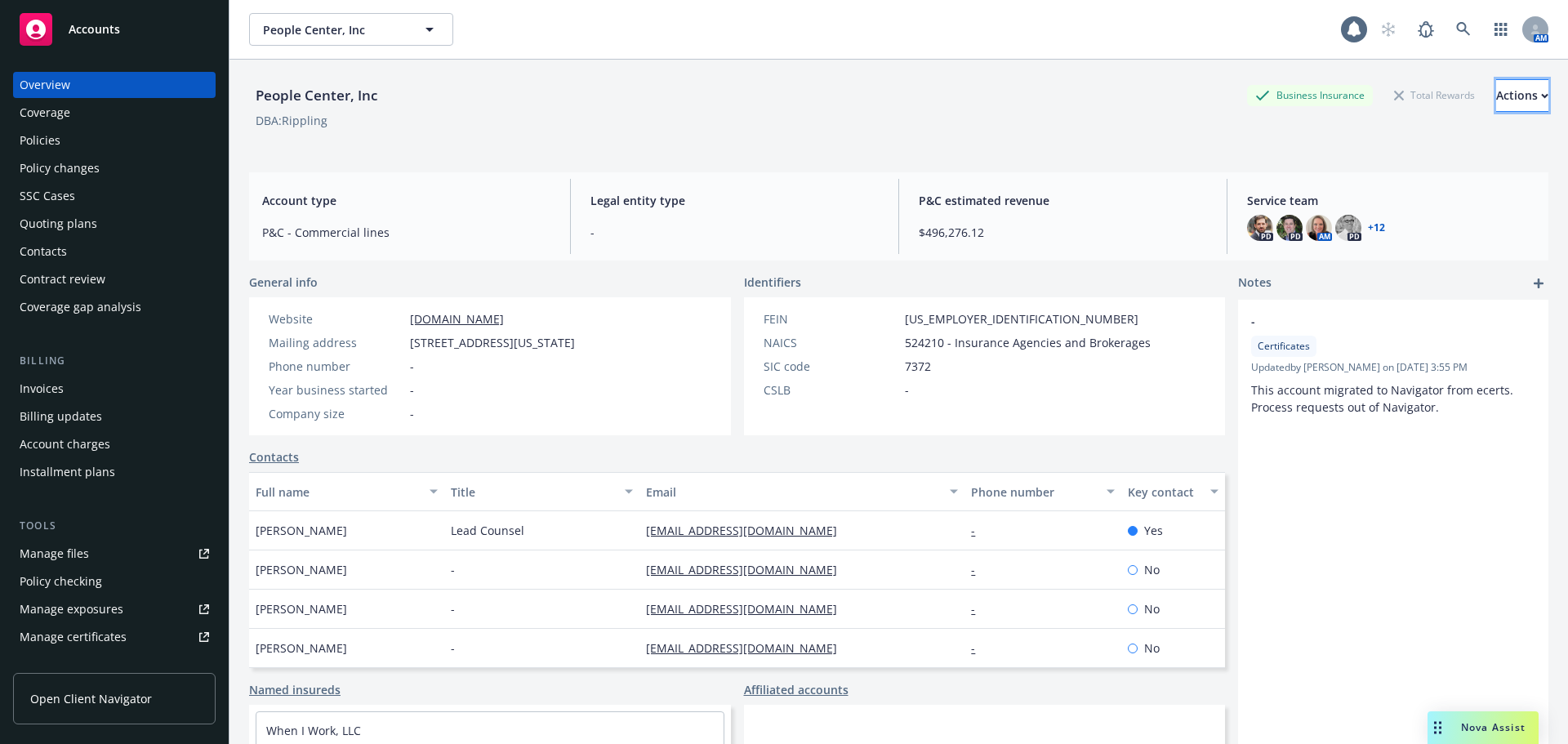
click at [1496, 90] on div "Actions" at bounding box center [1522, 96] width 52 height 31
click at [107, 637] on div "Manage certificates" at bounding box center [73, 637] width 107 height 26
click at [1496, 95] on div "Actions" at bounding box center [1522, 96] width 52 height 31
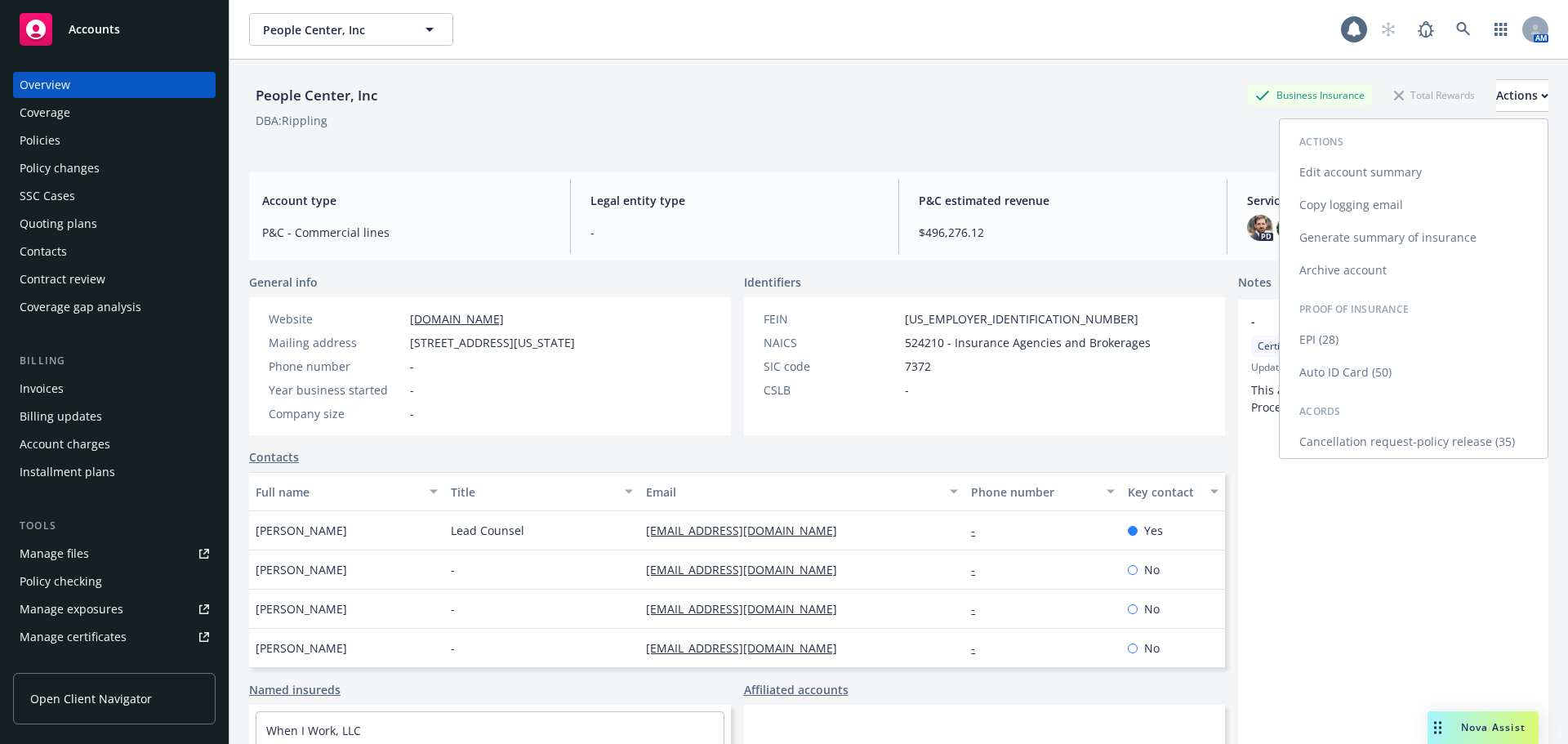
click at [1359, 344] on link "EPI (28)" at bounding box center [1413, 340] width 268 height 33
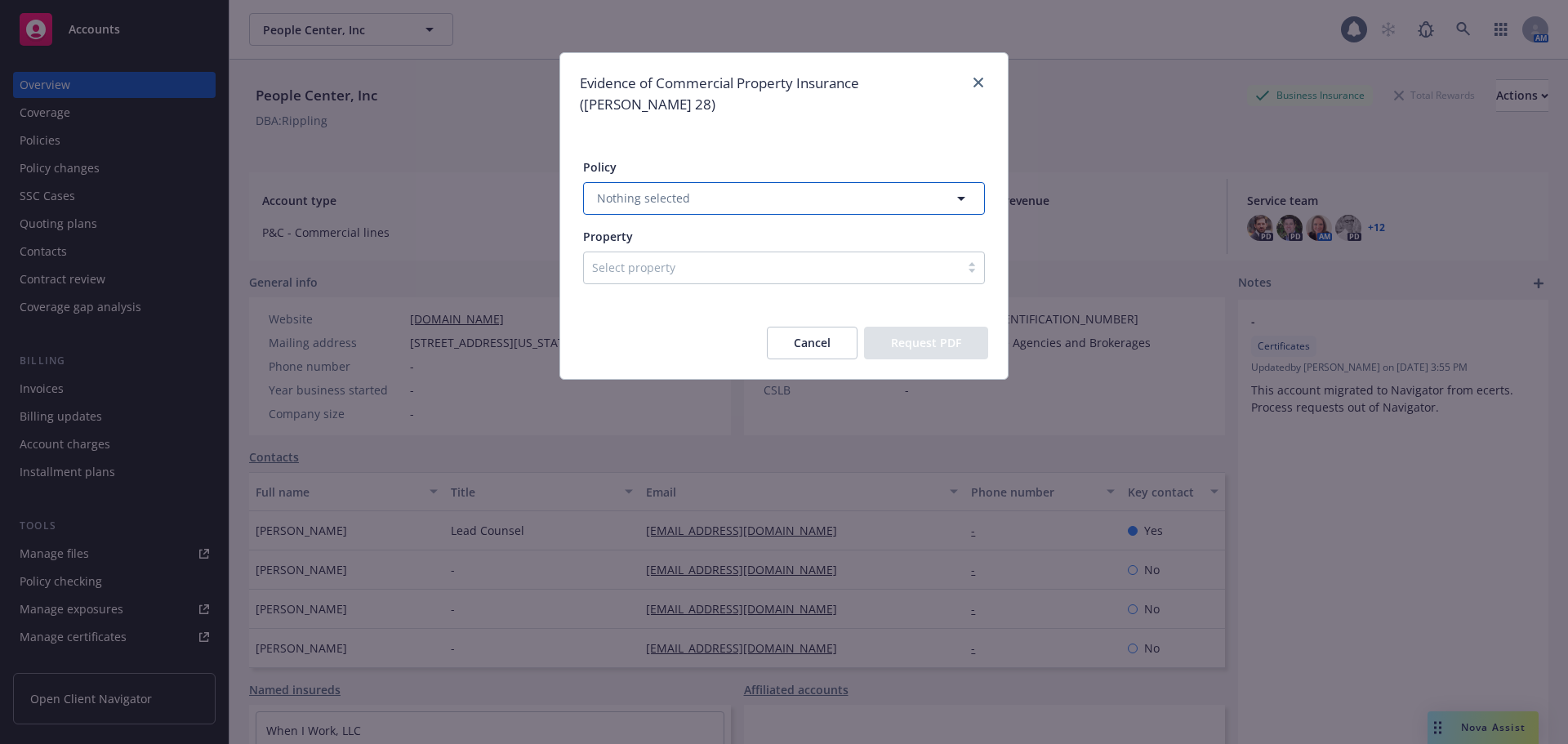
click at [719, 182] on button "Nothing selected" at bounding box center [783, 199] width 401 height 33
type input "pac"
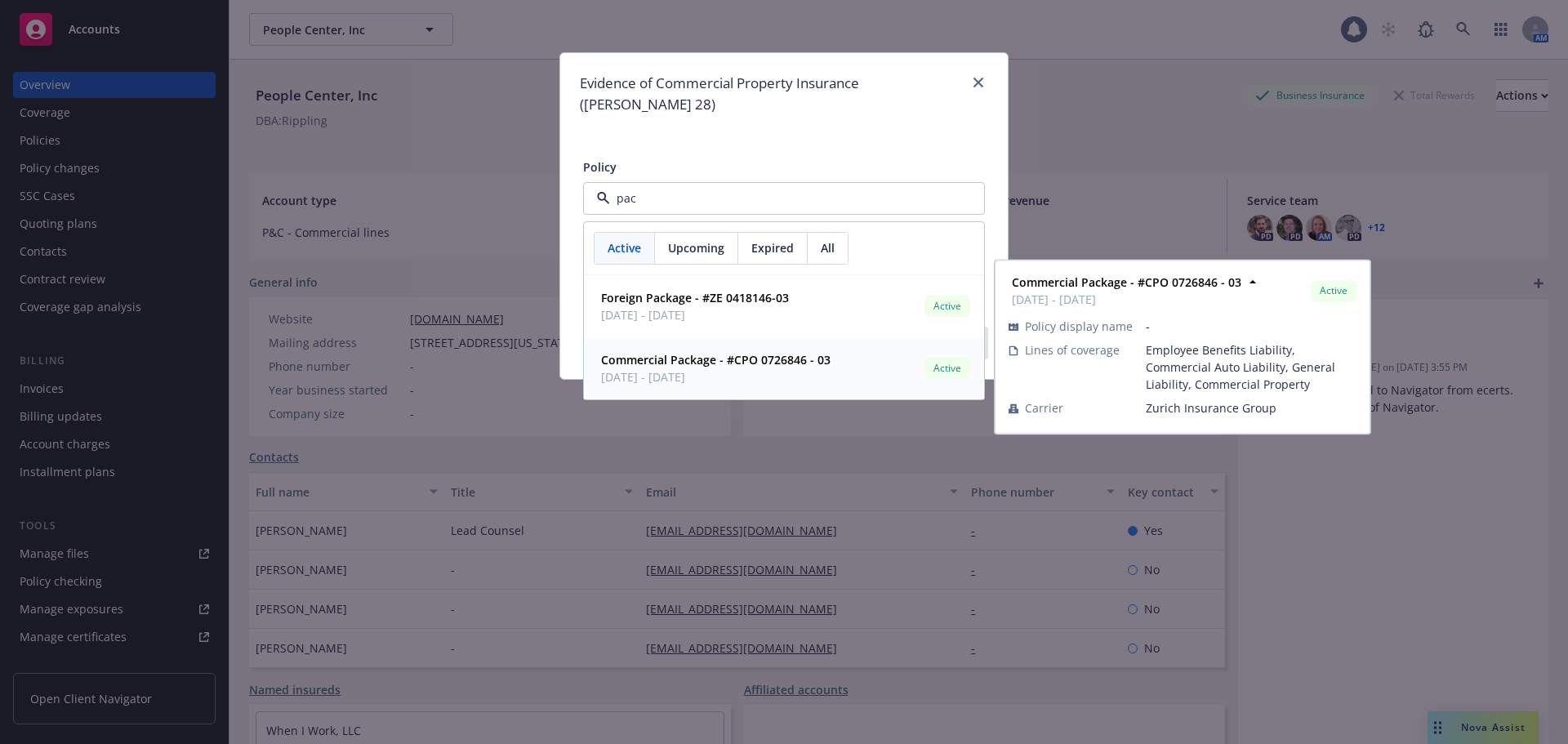
click at [725, 352] on strong "Commercial Package - #CPO 0726846 - 03" at bounding box center [715, 360] width 230 height 16
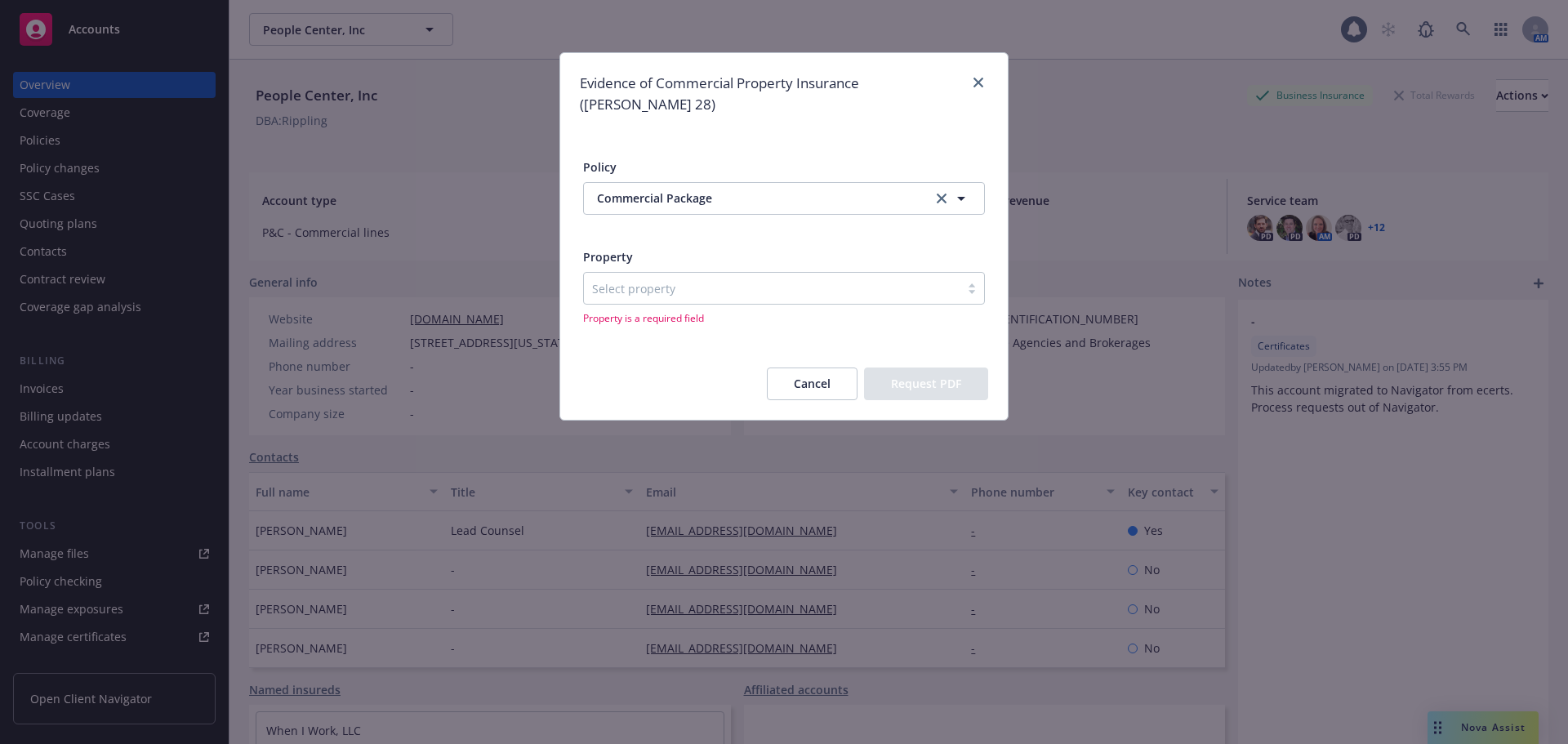
click at [699, 279] on div at bounding box center [772, 289] width 360 height 20
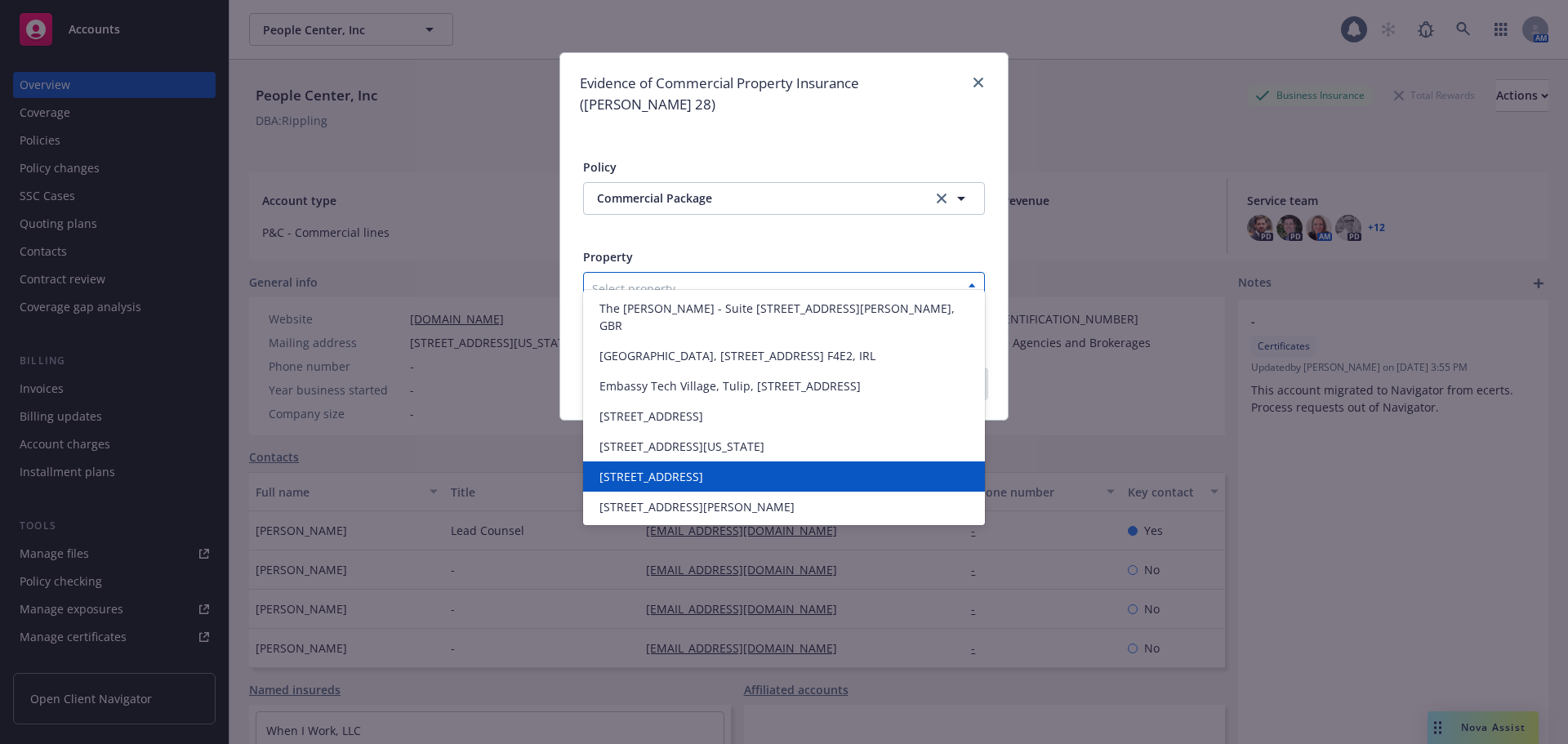
scroll to position [7, 0]
click at [686, 485] on span "55 2nd Street, San Francisco, CA 94105" at bounding box center [651, 476] width 104 height 17
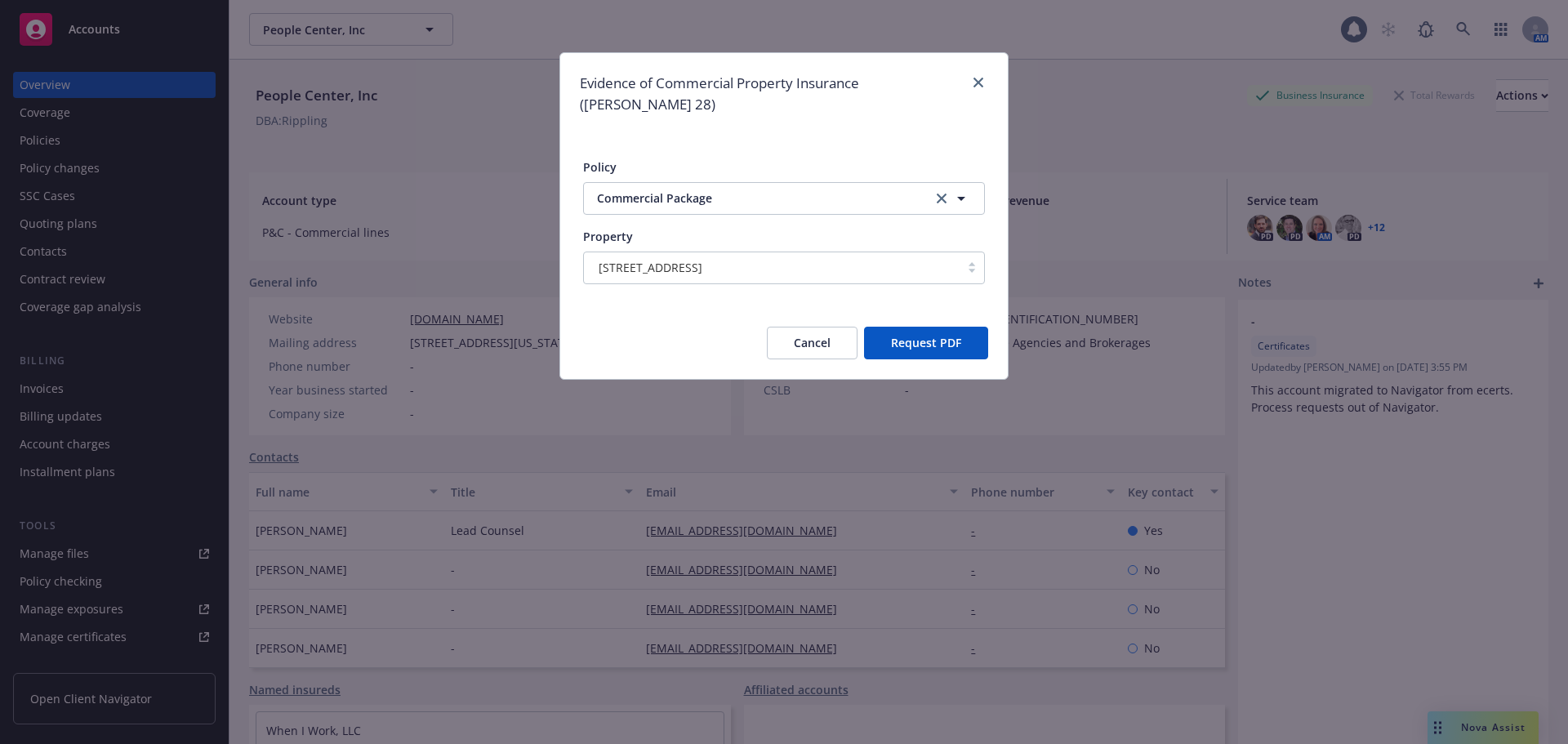
click at [895, 331] on button "Request PDF" at bounding box center [926, 343] width 124 height 33
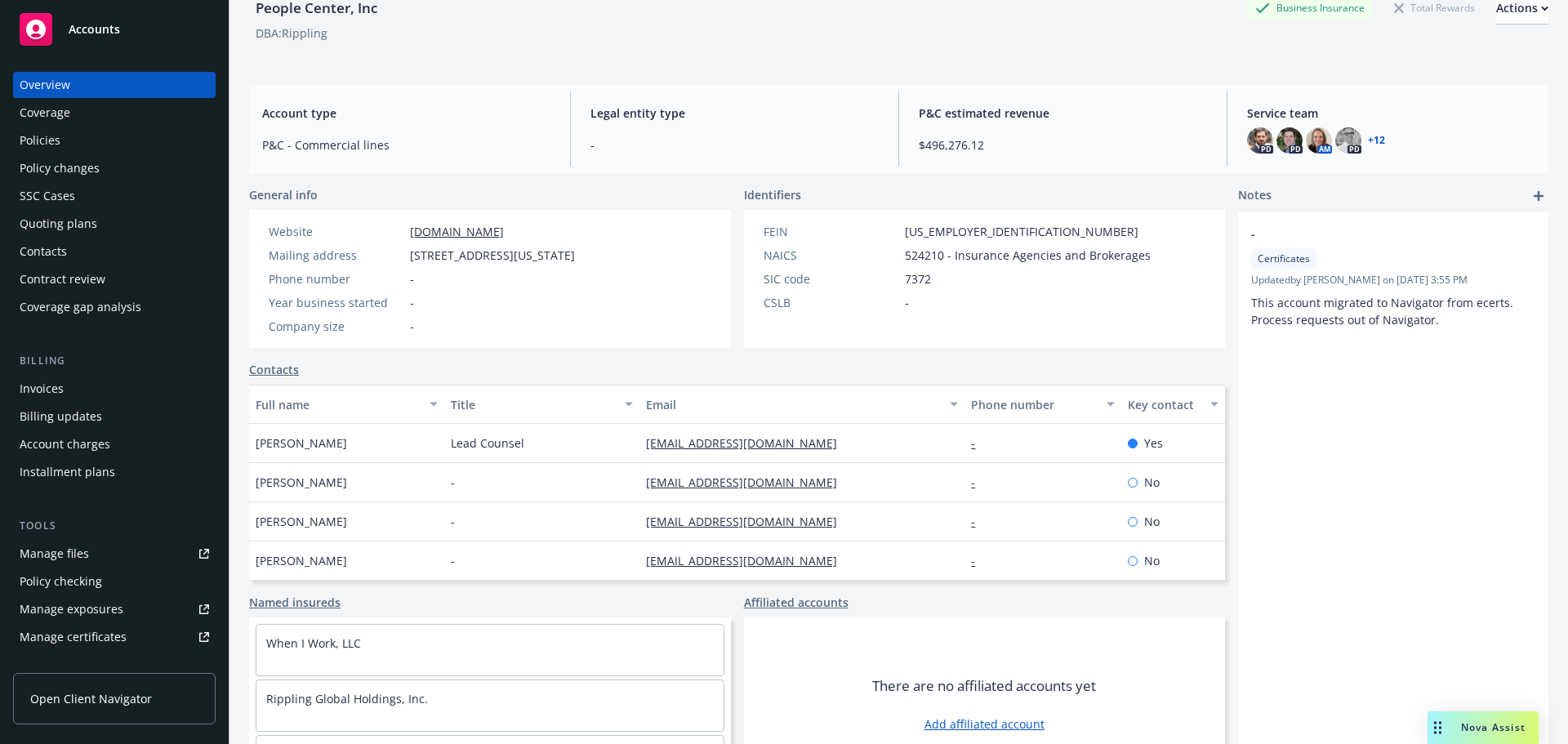
scroll to position [151, 0]
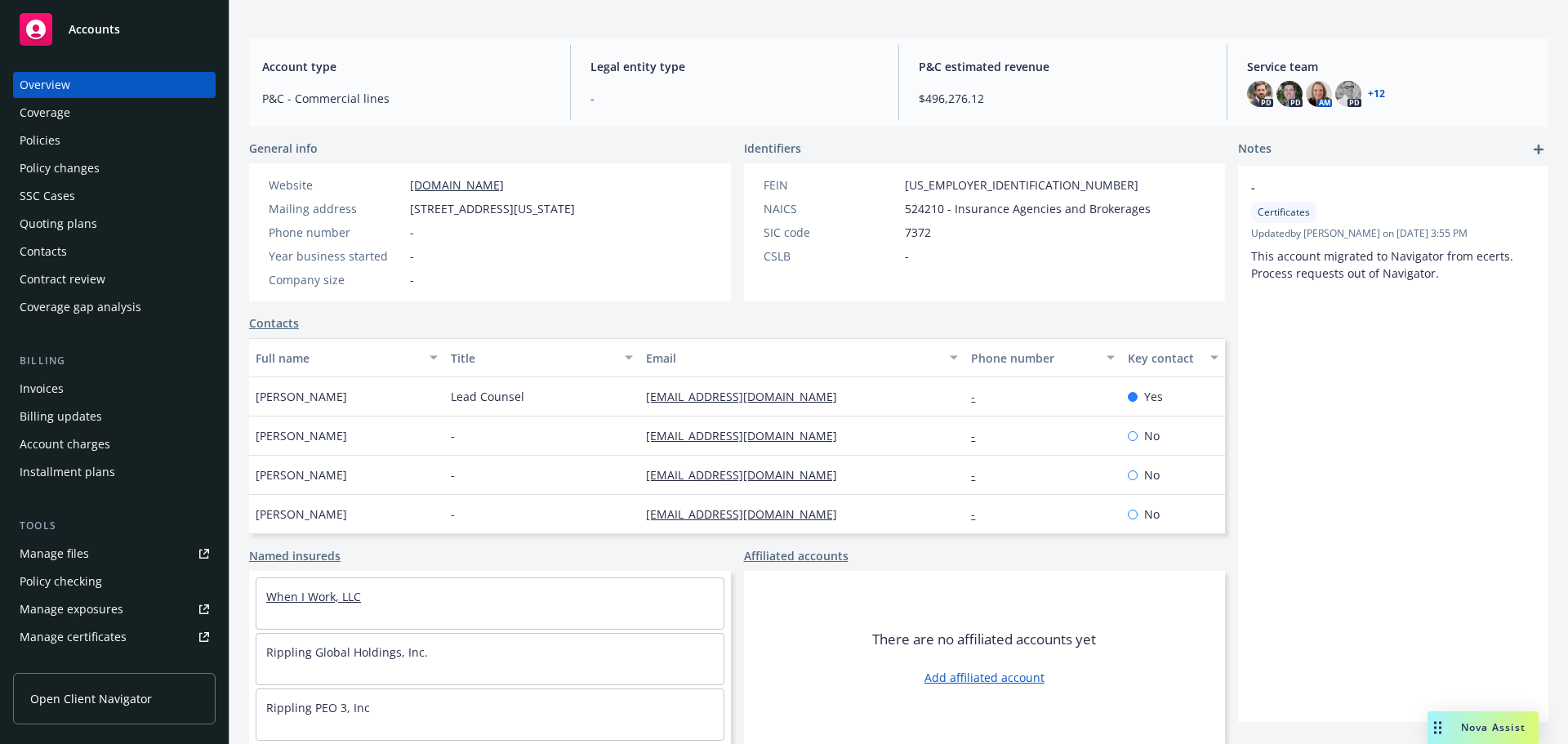
click at [331, 591] on link "When I Work, LLC" at bounding box center [314, 596] width 95 height 16
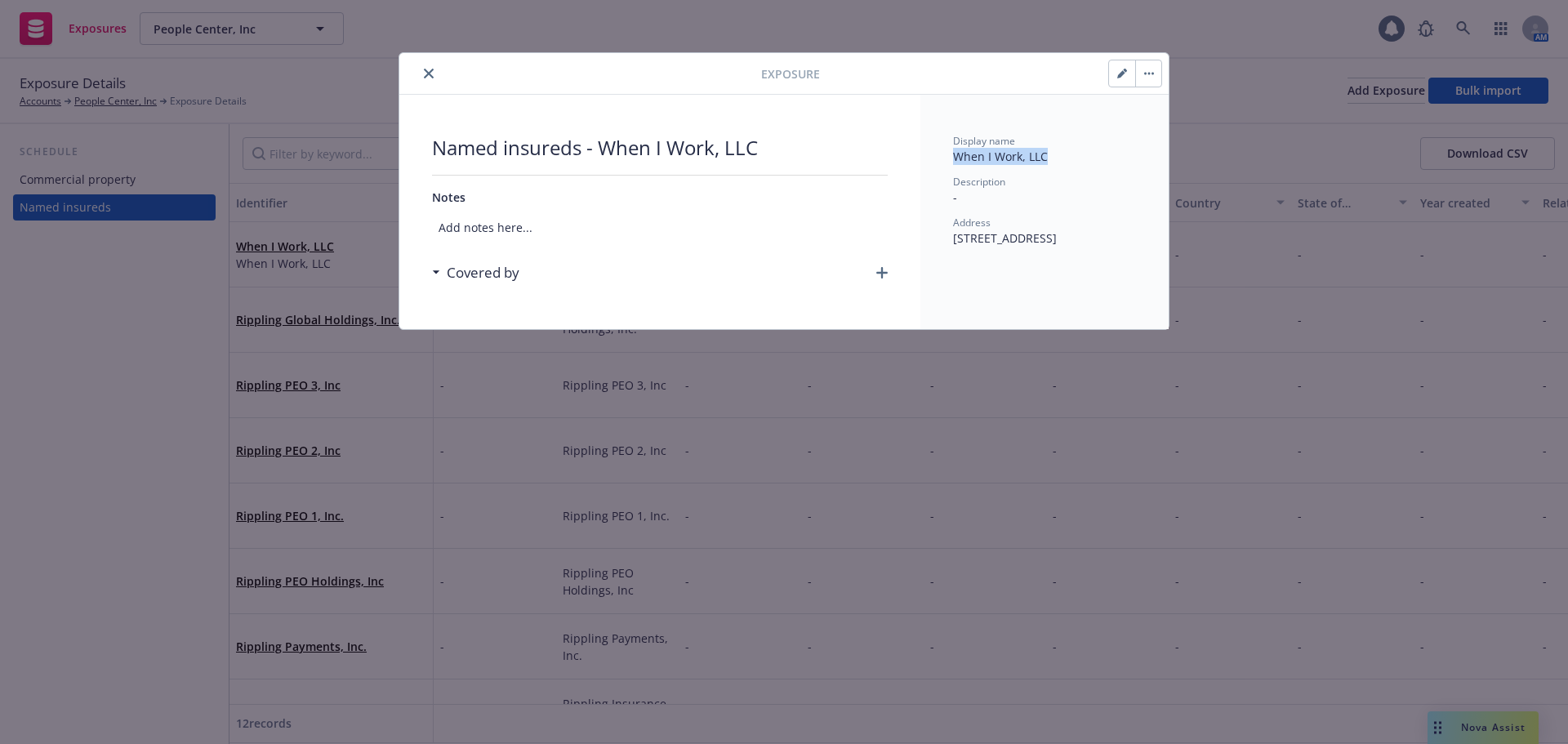
drag, startPoint x: 952, startPoint y: 153, endPoint x: 1047, endPoint y: 164, distance: 95.6
click at [1047, 164] on div "Display name When I Work, LLC Description - Address 420 N 5th Street, Suite 500…" at bounding box center [1045, 212] width 249 height 235
copy span "When I Work, LLC"
drag, startPoint x: 951, startPoint y: 237, endPoint x: 1102, endPoint y: 238, distance: 151.0
click at [1102, 238] on div "Display name When I Work, LLC Description - Address 420 N 5th Street, Suite 500…" at bounding box center [1045, 212] width 249 height 235
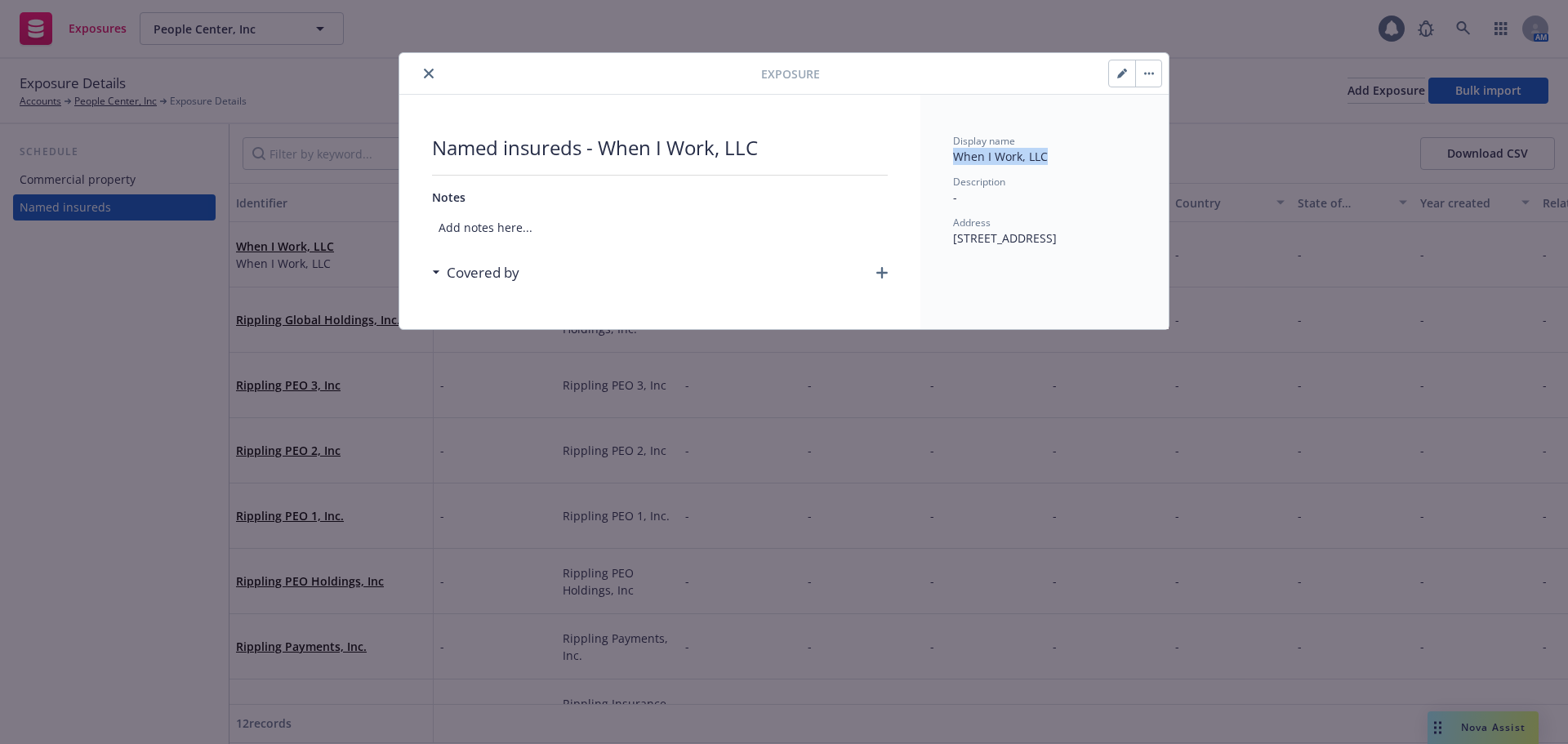
copy span "420 N 5th Street, Suite 500,"
click at [421, 74] on button "close" at bounding box center [428, 74] width 20 height 20
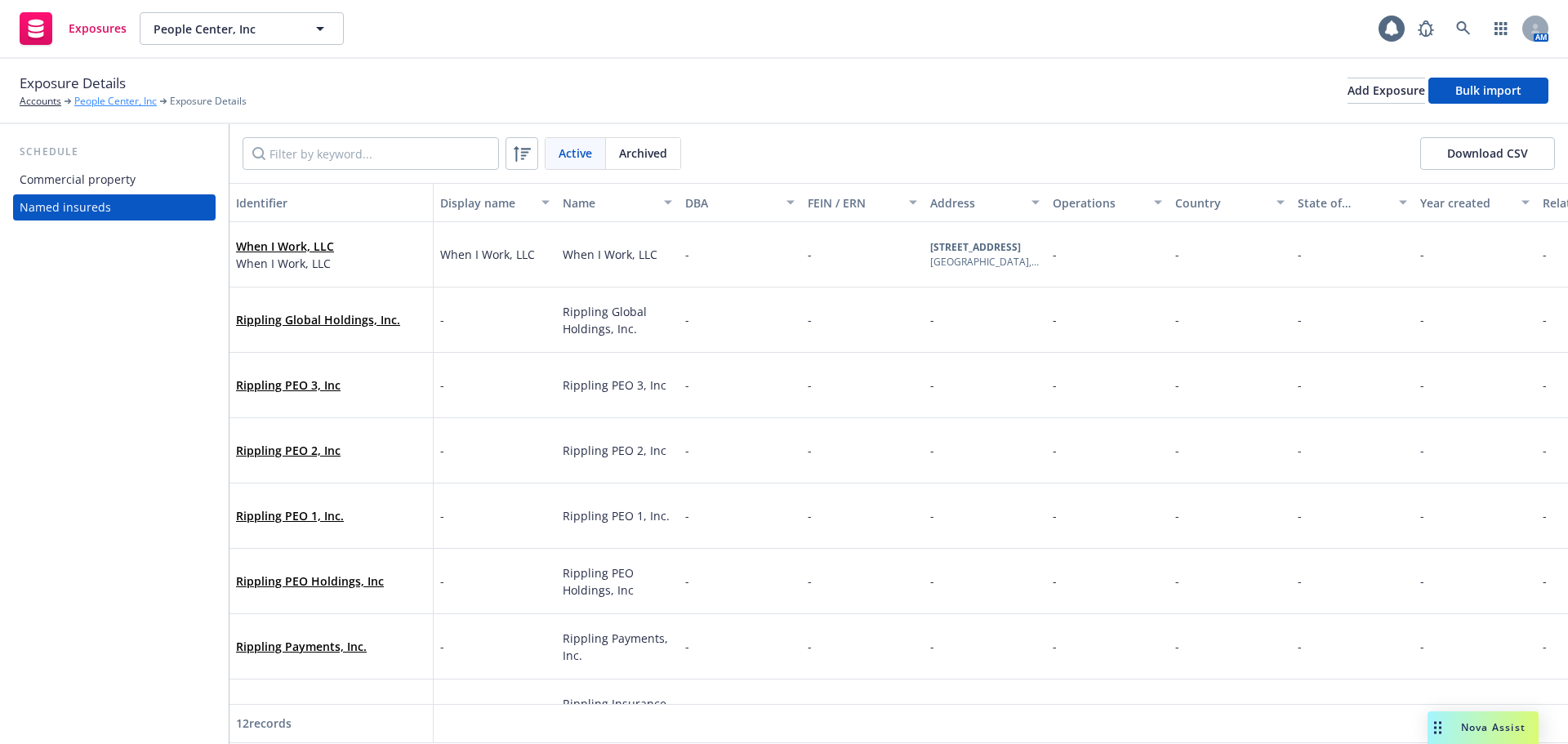
click at [119, 106] on link "People Center, Inc" at bounding box center [115, 101] width 83 height 15
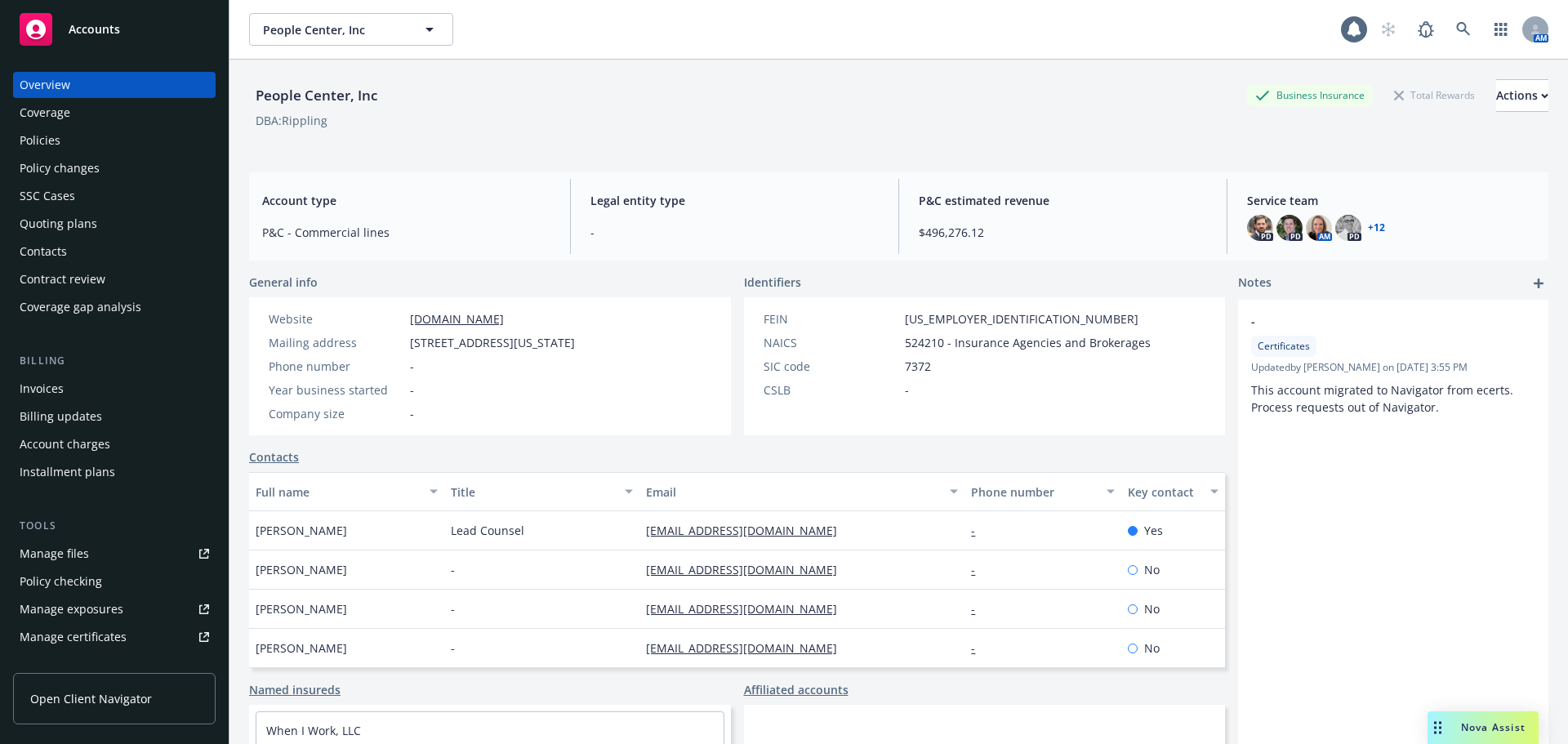
click at [135, 144] on div "Policies" at bounding box center [114, 141] width 190 height 26
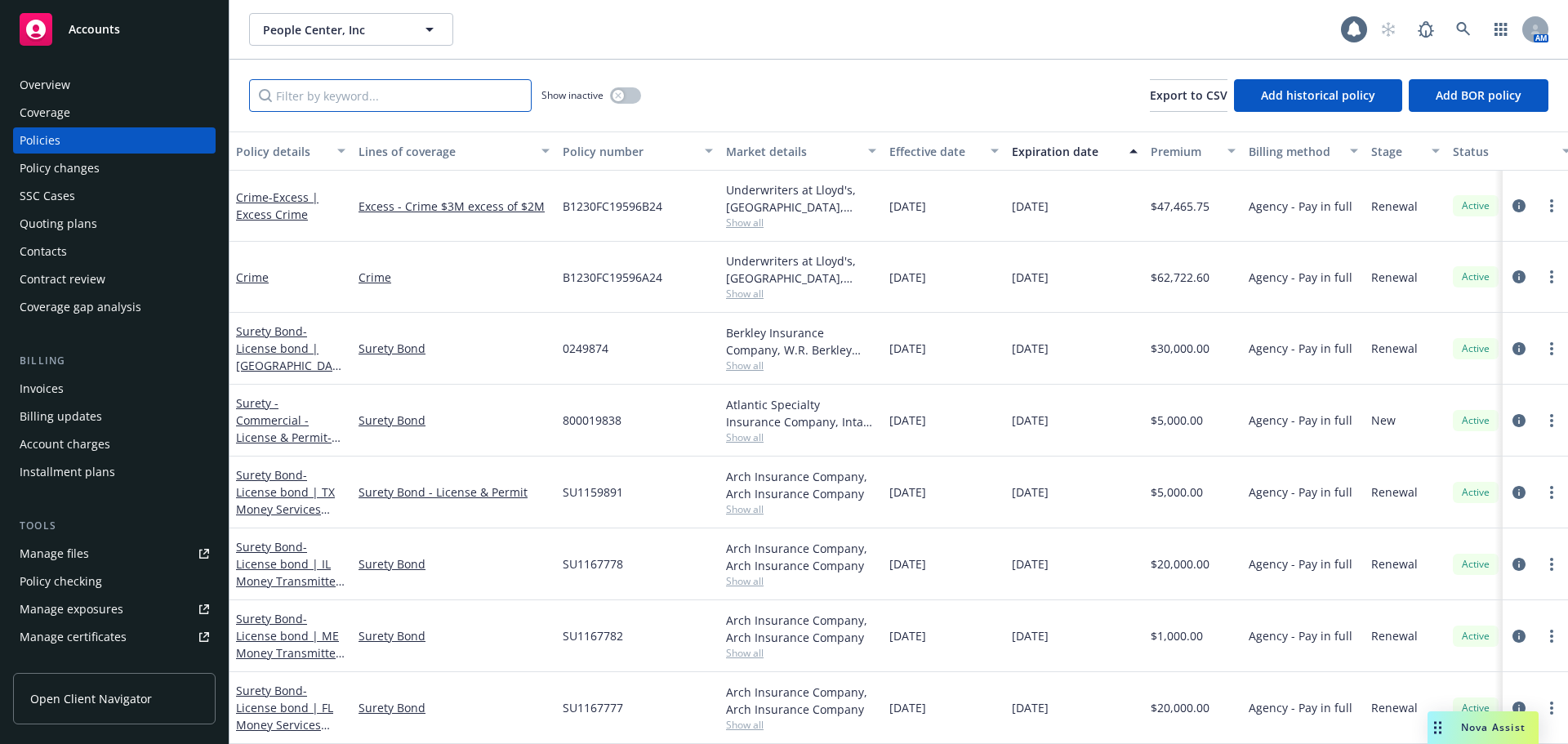
click at [343, 98] on input "Filter by keyword..." at bounding box center [391, 96] width 283 height 33
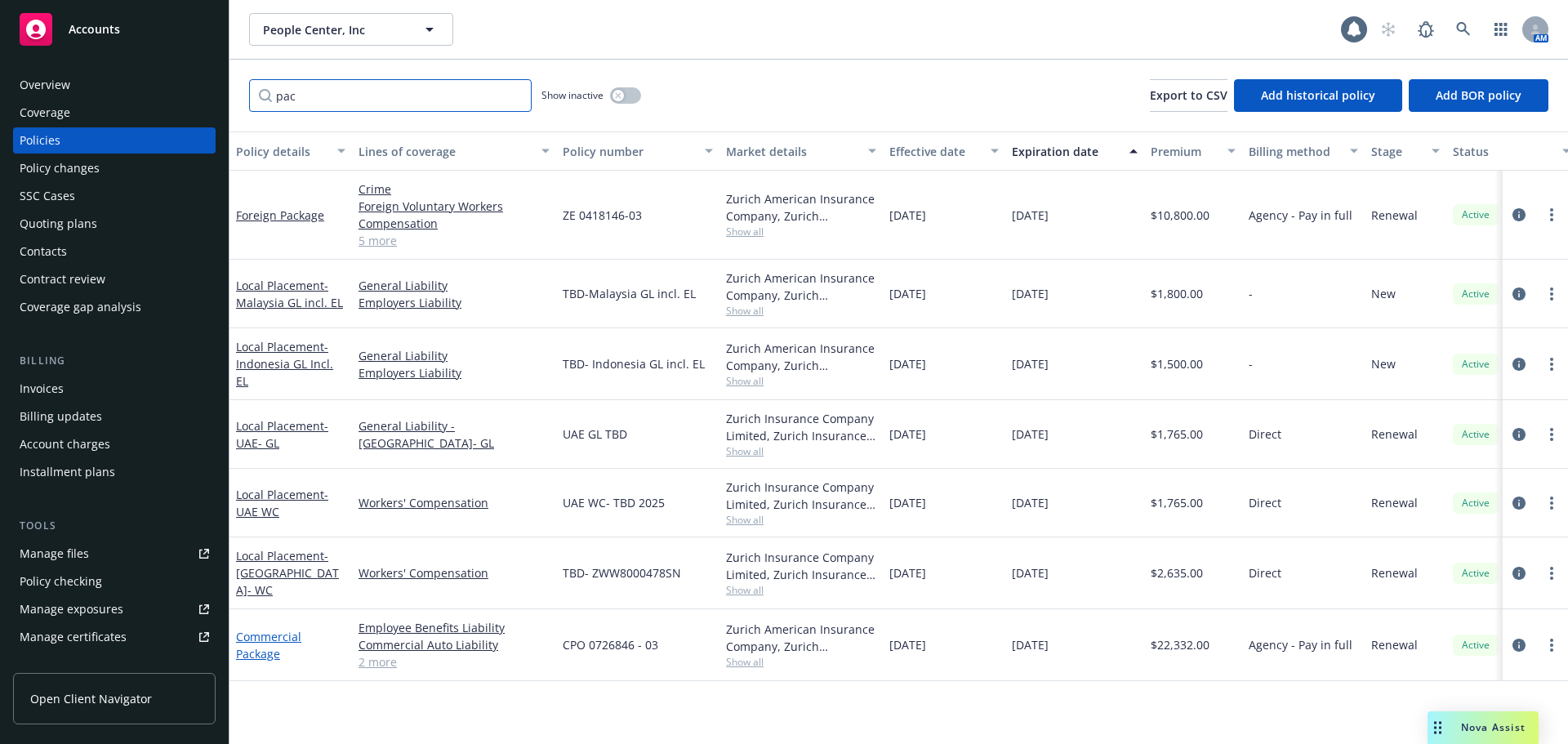
type input "pac"
click at [278, 649] on link "Commercial Package" at bounding box center [269, 645] width 65 height 33
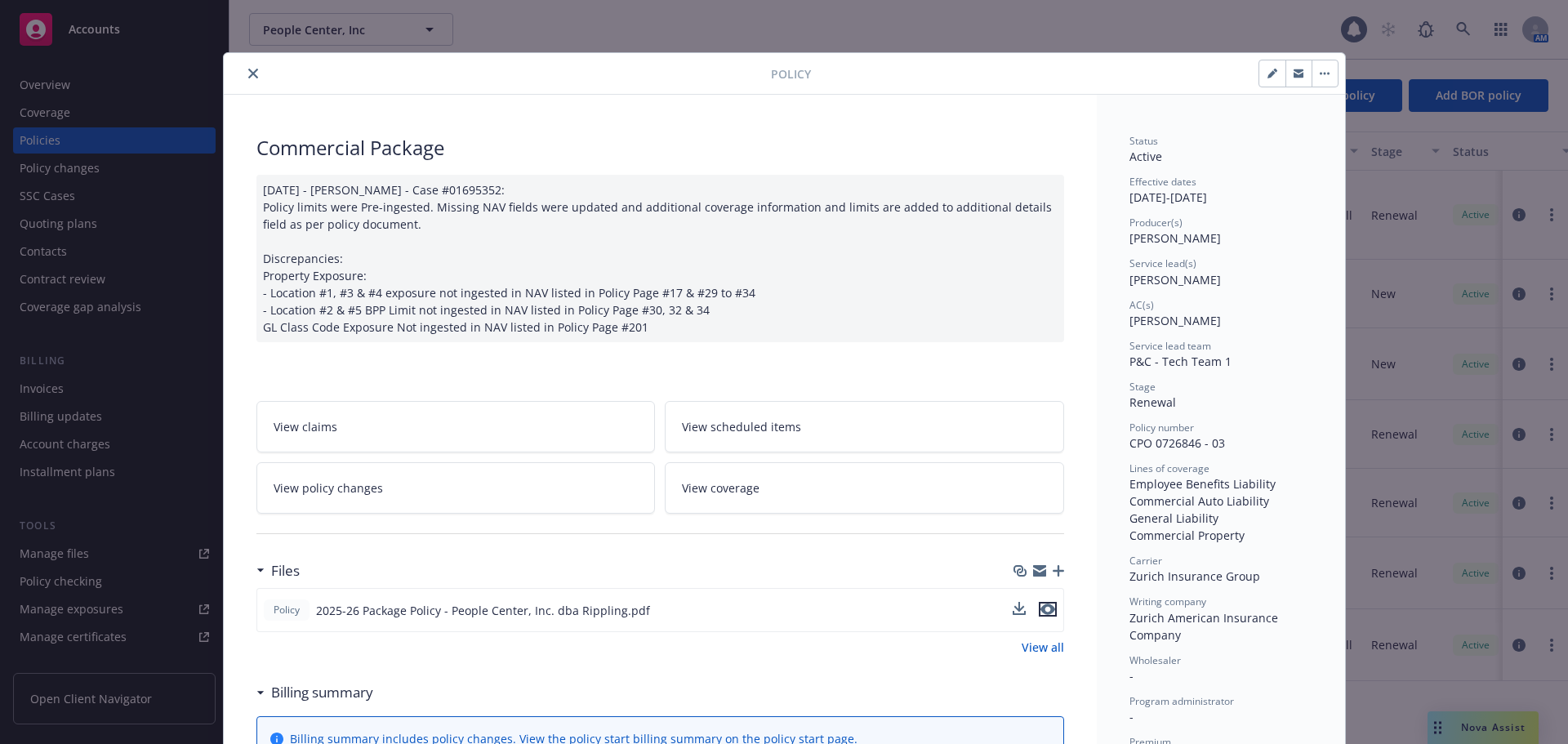
click at [1046, 609] on icon "preview file" at bounding box center [1048, 609] width 15 height 11
click at [249, 69] on icon "close" at bounding box center [253, 74] width 10 height 10
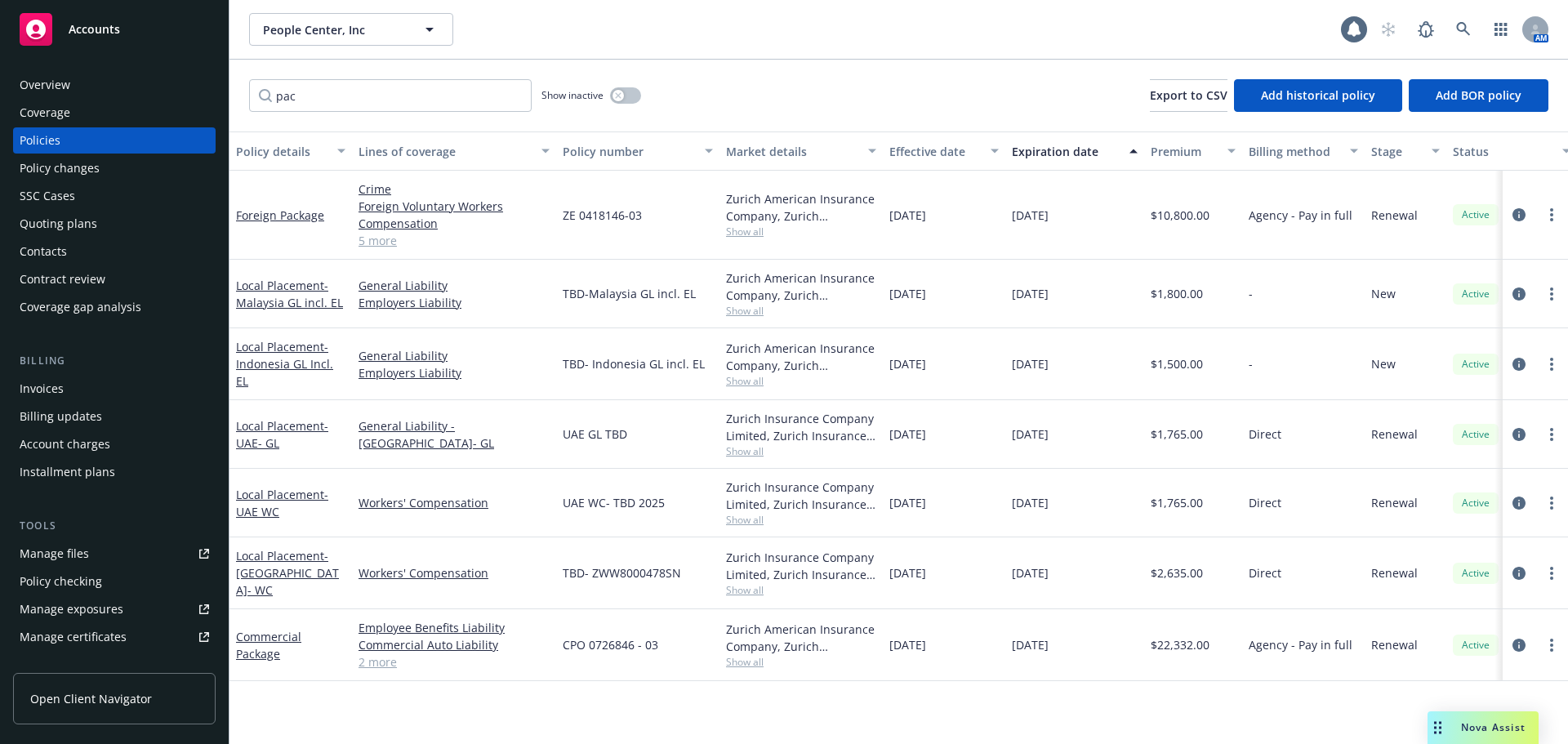
click at [121, 642] on div "Manage certificates" at bounding box center [73, 637] width 107 height 26
click at [178, 20] on div "Accounts" at bounding box center [114, 29] width 190 height 33
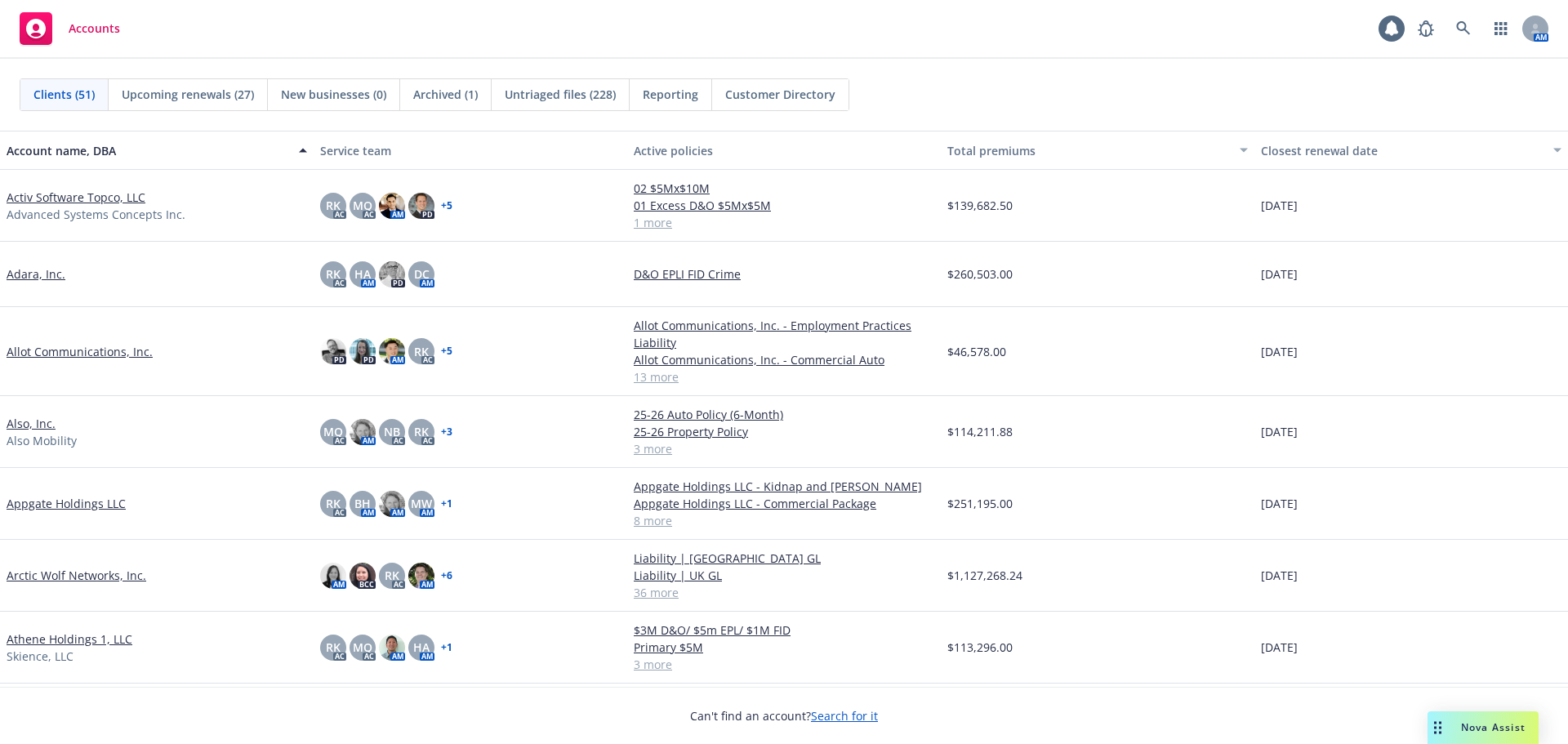
click at [118, 573] on link "Arctic Wolf Networks, Inc." at bounding box center [76, 575] width 140 height 17
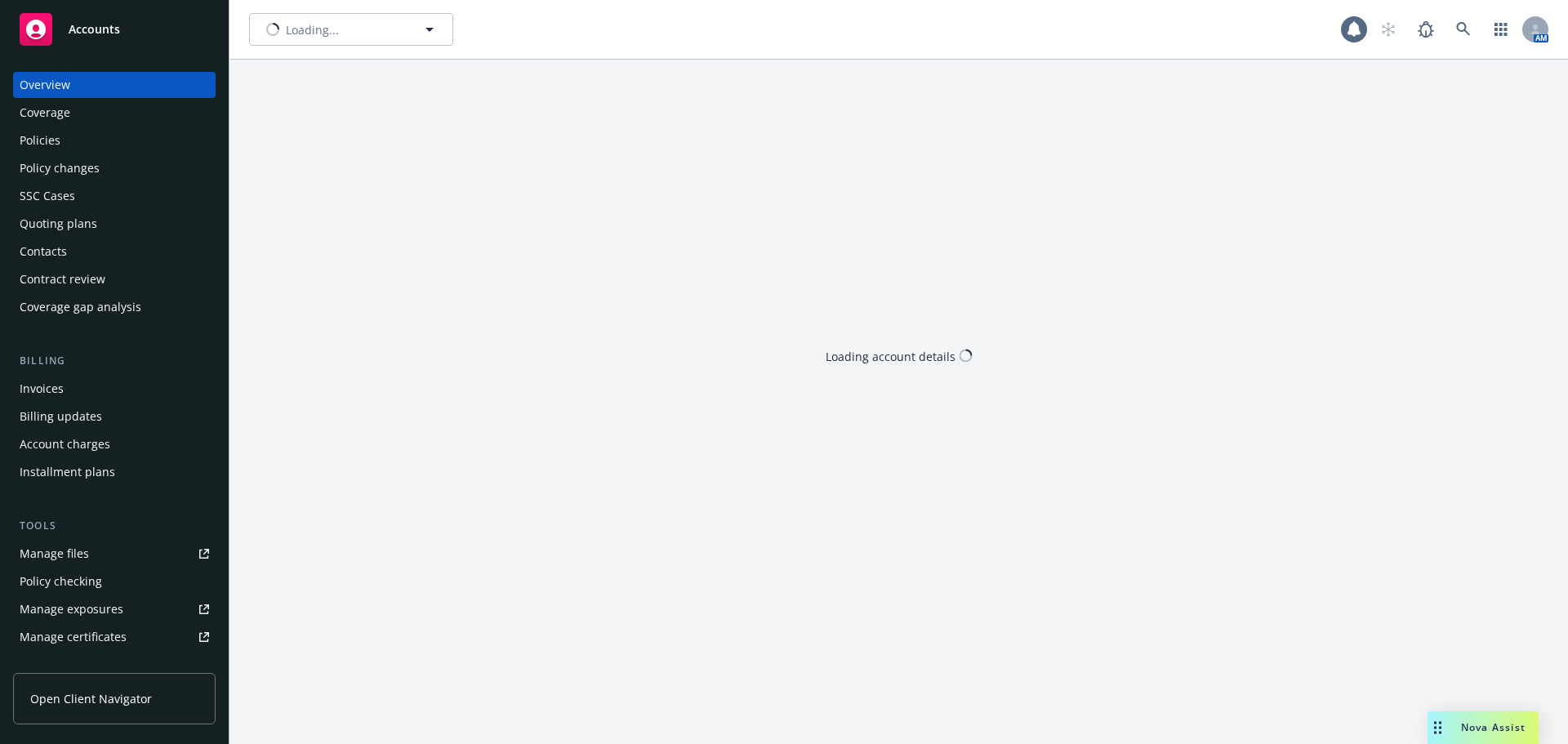
click at [88, 254] on div "Contacts" at bounding box center [114, 252] width 190 height 26
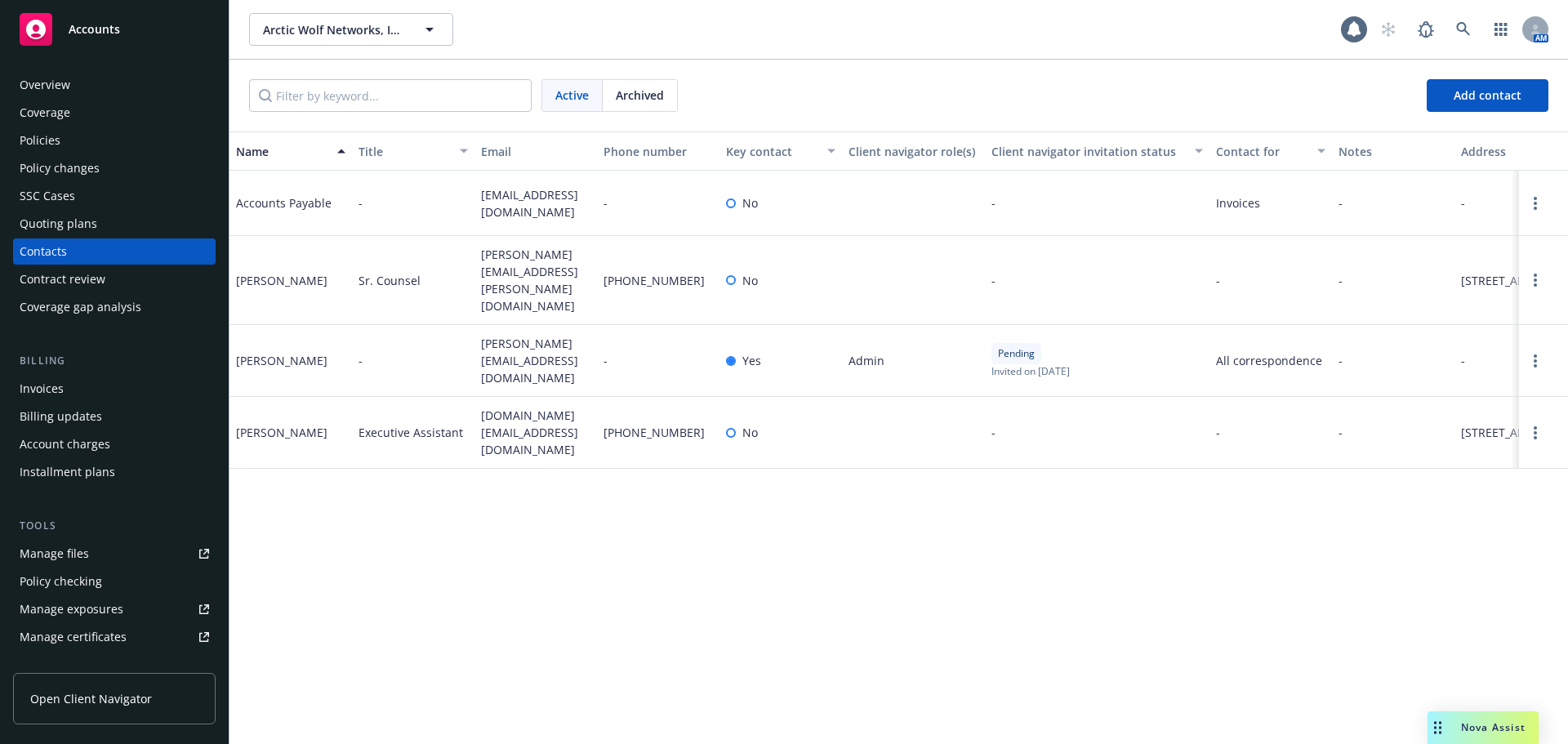
click at [152, 22] on div "Accounts" at bounding box center [114, 29] width 190 height 33
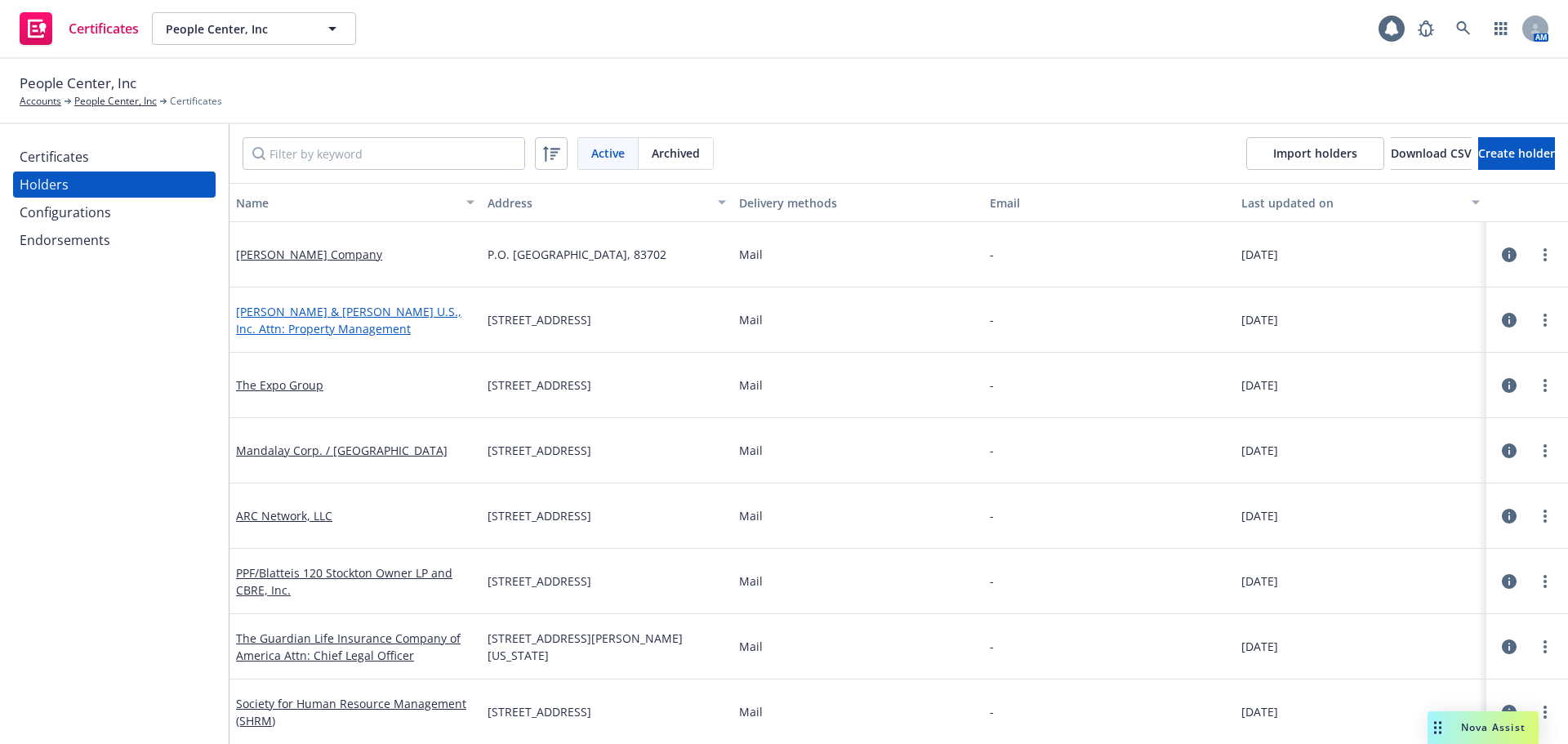
click at [326, 310] on link "[PERSON_NAME] & [PERSON_NAME] U.S., Inc. Attn: Property Management" at bounding box center [349, 320] width 226 height 33
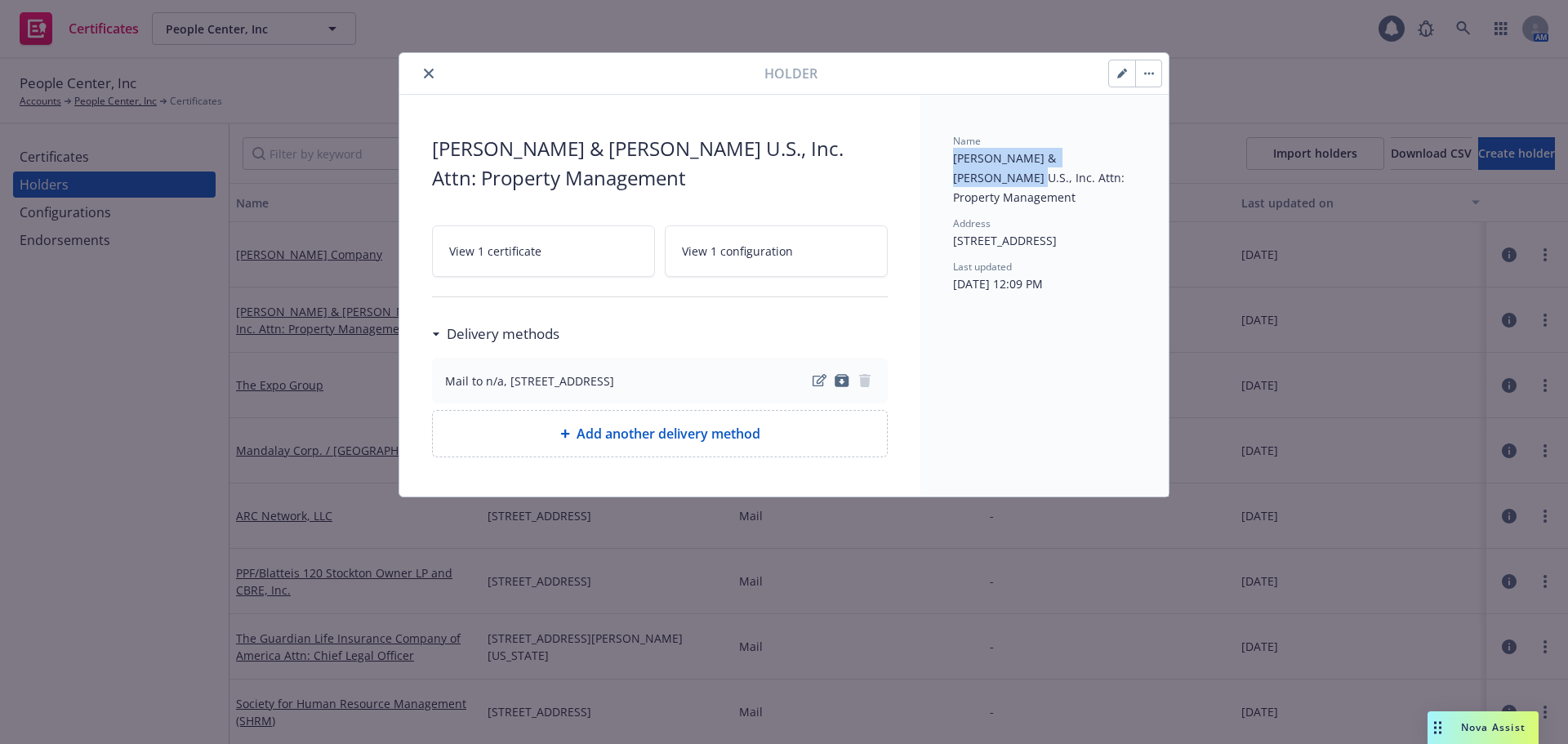
drag, startPoint x: 952, startPoint y: 157, endPoint x: 1120, endPoint y: 161, distance: 168.0
click at [1120, 161] on div "Name [PERSON_NAME] & [PERSON_NAME] U.S., Inc. Attn: Property Management Address…" at bounding box center [1045, 295] width 249 height 401
copy span "[PERSON_NAME] & [PERSON_NAME] U.S., Inc."
click at [991, 177] on span "[PERSON_NAME] & [PERSON_NAME] U.S., Inc. Attn: Property Management" at bounding box center [1041, 177] width 175 height 55
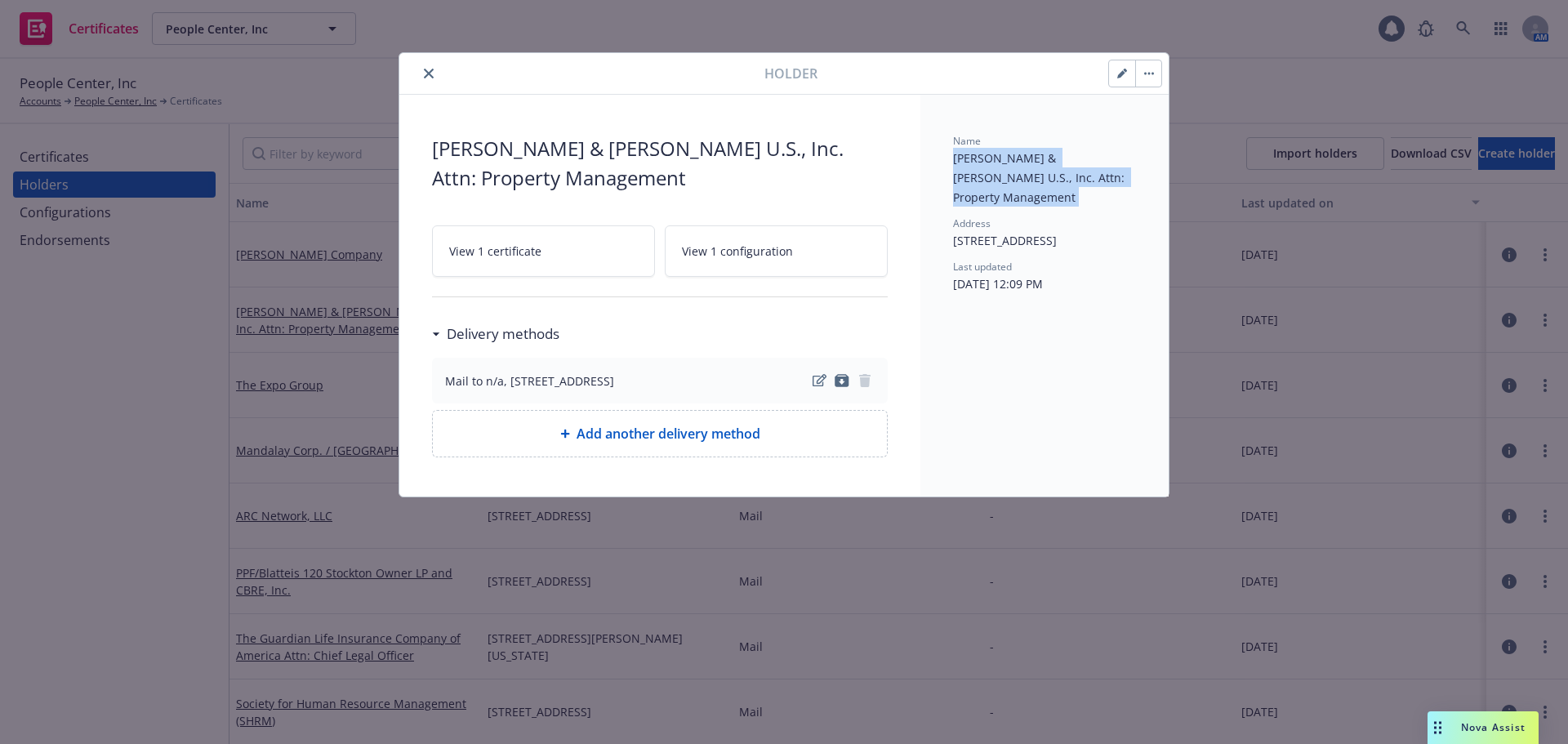
click at [991, 177] on span "[PERSON_NAME] & [PERSON_NAME] U.S., Inc. Attn: Property Management" at bounding box center [1041, 177] width 175 height 55
drag, startPoint x: 947, startPoint y: 177, endPoint x: 1101, endPoint y: 181, distance: 154.1
click at [1101, 181] on div "Name [PERSON_NAME] & [PERSON_NAME] U.S., Inc. Attn: Property Management Address…" at bounding box center [1045, 295] width 249 height 401
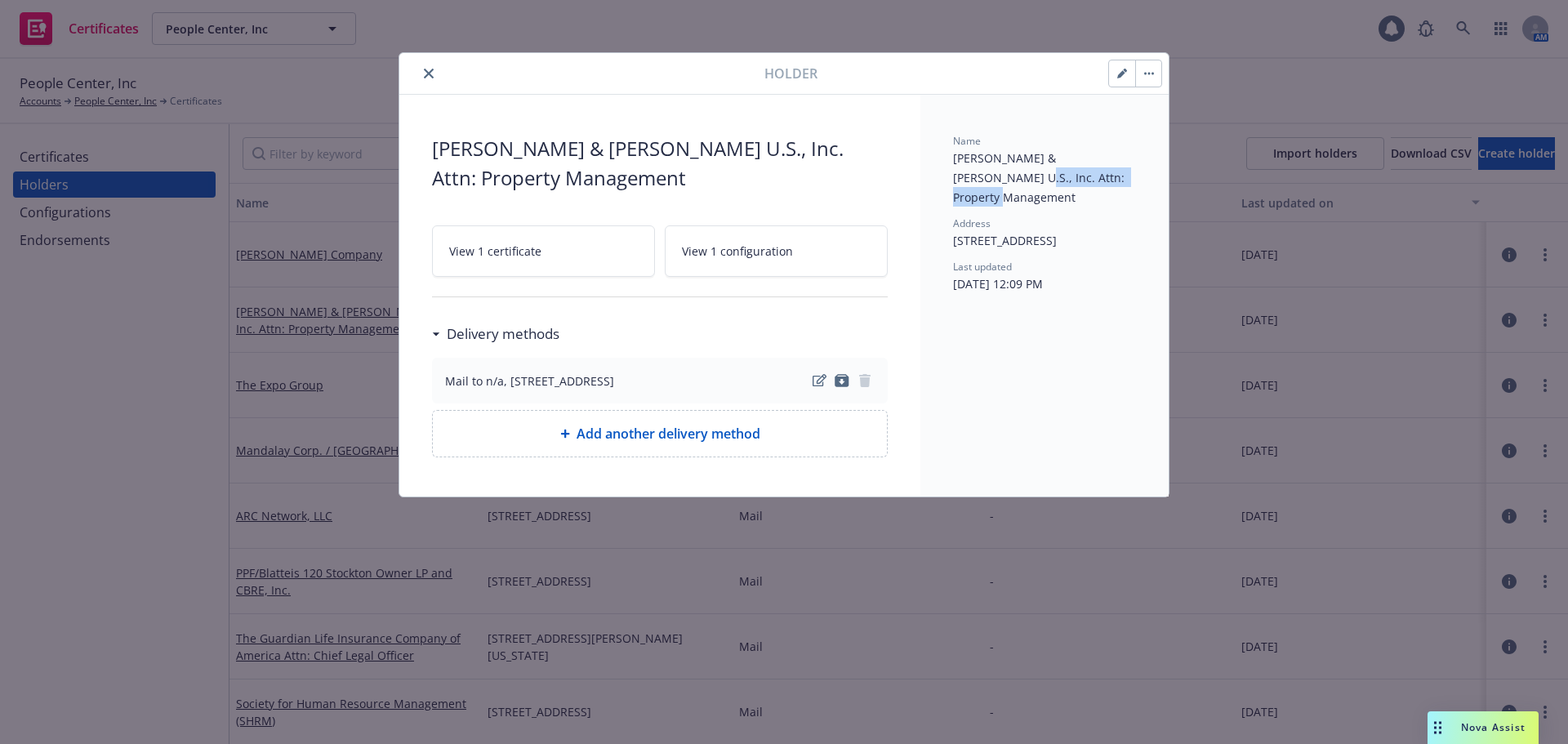
copy span "Attn: Property Management"
drag, startPoint x: 949, startPoint y: 217, endPoint x: 1125, endPoint y: 221, distance: 176.0
click at [1125, 221] on div "Name [PERSON_NAME] & [PERSON_NAME] U.S., Inc. Attn: Property Management Address…" at bounding box center [1045, 295] width 249 height 401
copy span "[STREET_ADDRESS],"
